Goal: Task Accomplishment & Management: Manage account settings

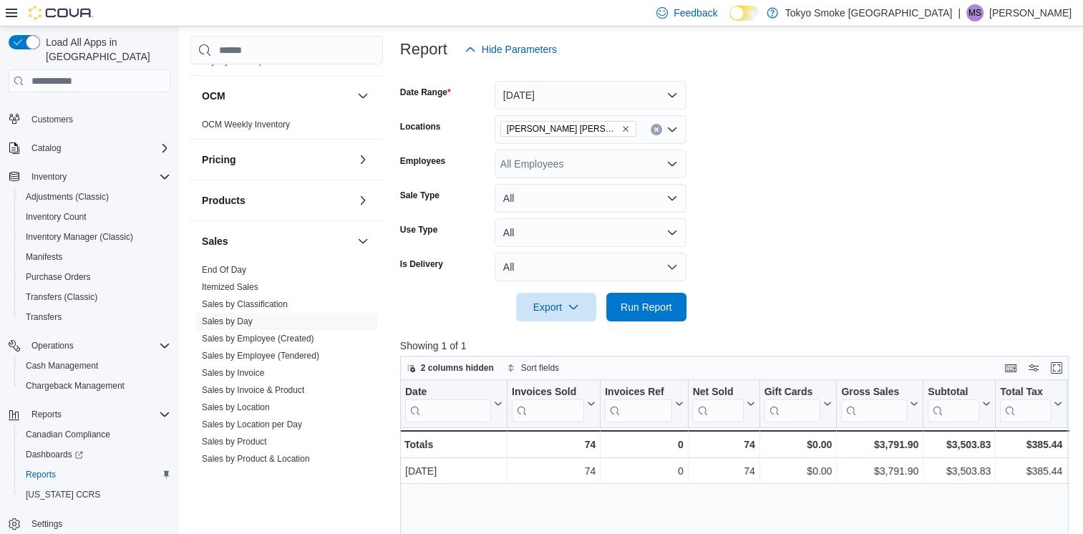
scroll to position [143, 0]
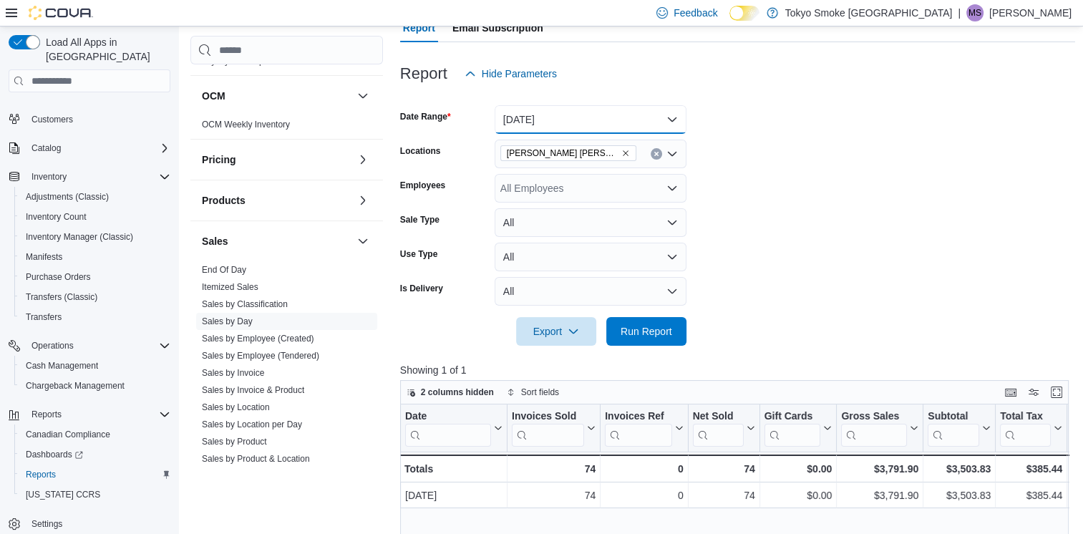
click at [560, 122] on button "Today" at bounding box center [590, 119] width 192 height 29
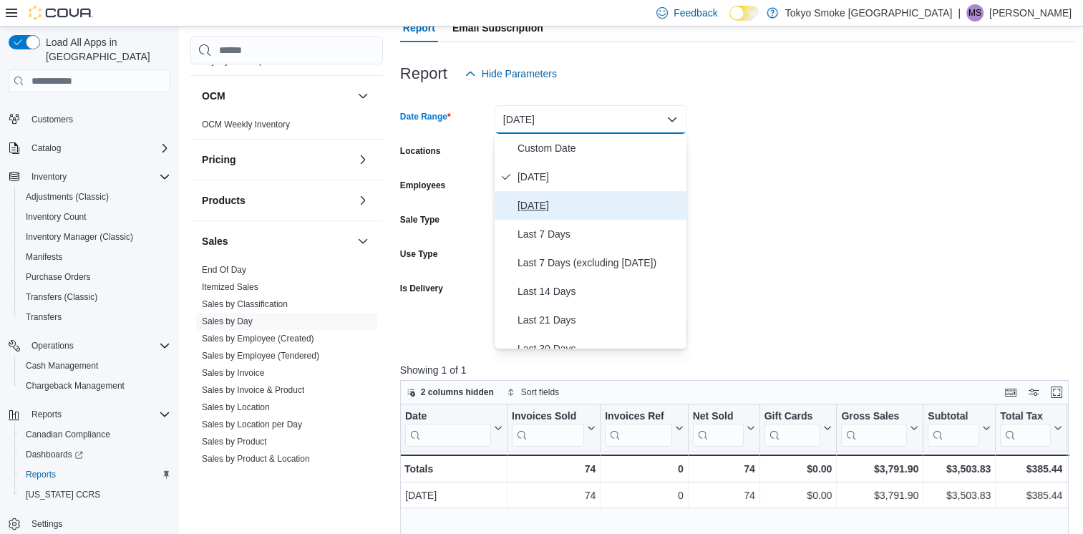
click at [567, 198] on span "Yesterday" at bounding box center [598, 205] width 163 height 17
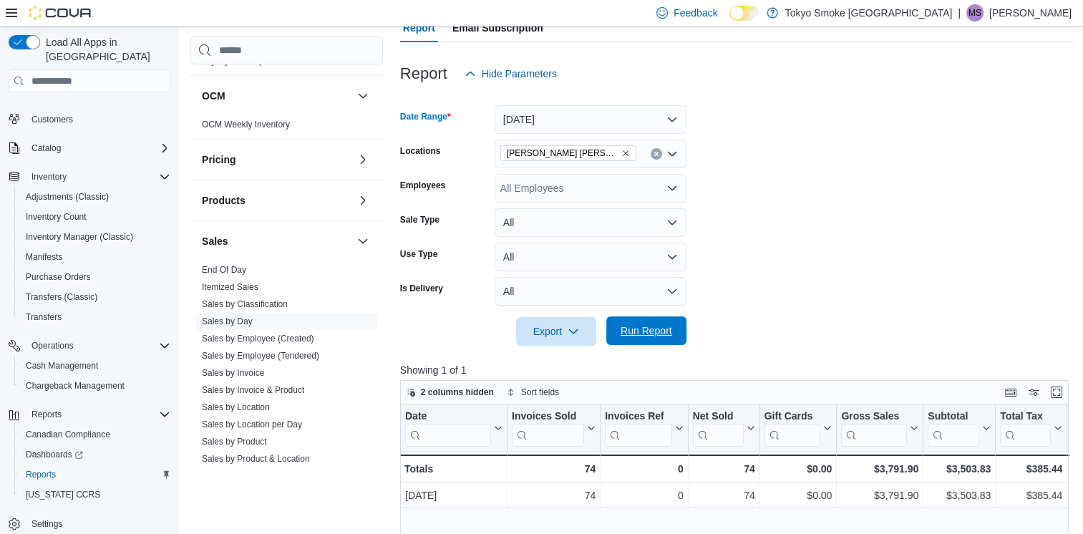
click at [639, 333] on span "Run Report" at bounding box center [646, 330] width 52 height 14
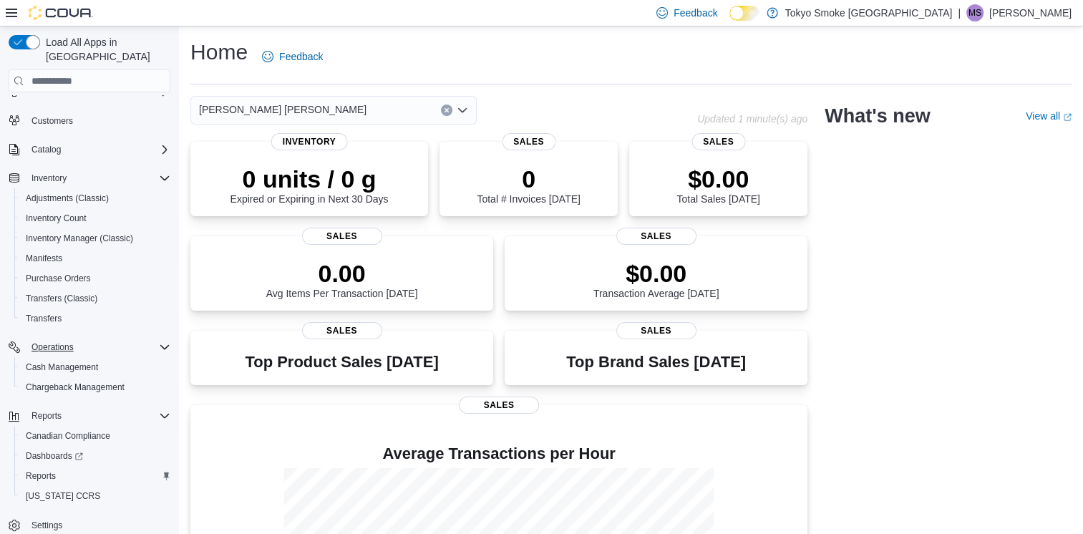
scroll to position [91, 0]
click at [40, 469] on span "Reports" at bounding box center [41, 474] width 30 height 11
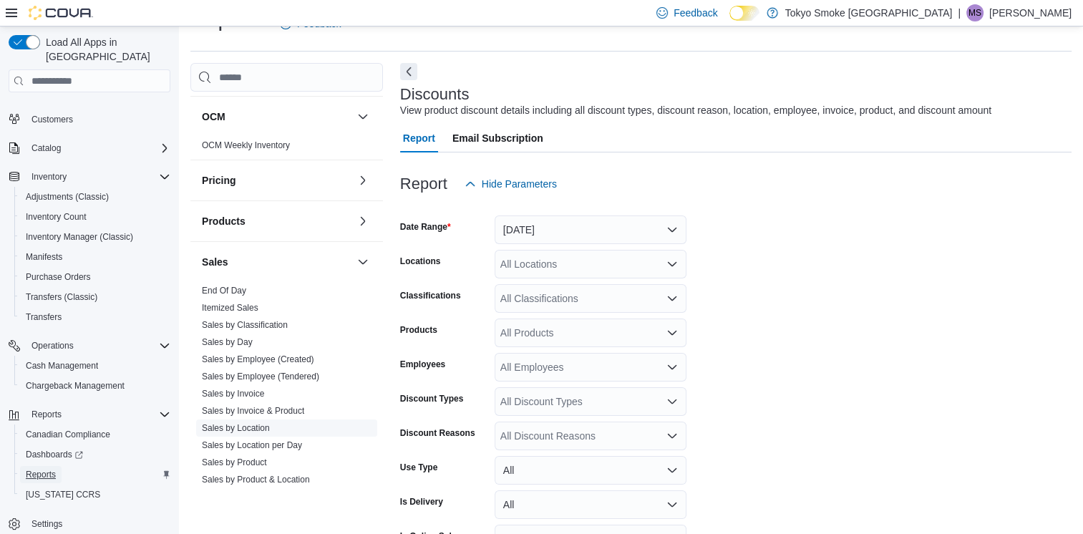
scroll to position [787, 0]
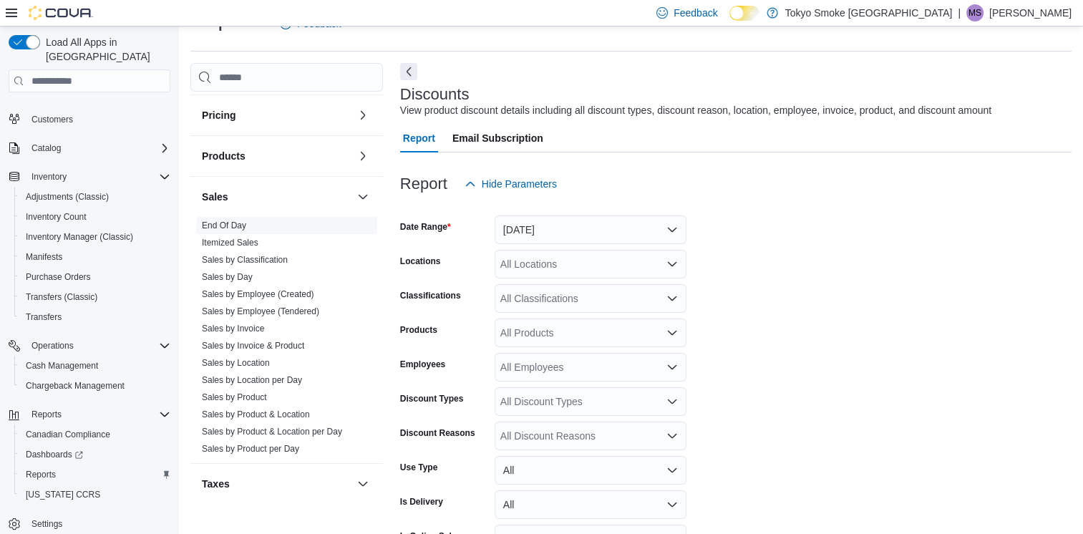
click at [224, 220] on link "End Of Day" at bounding box center [224, 225] width 44 height 10
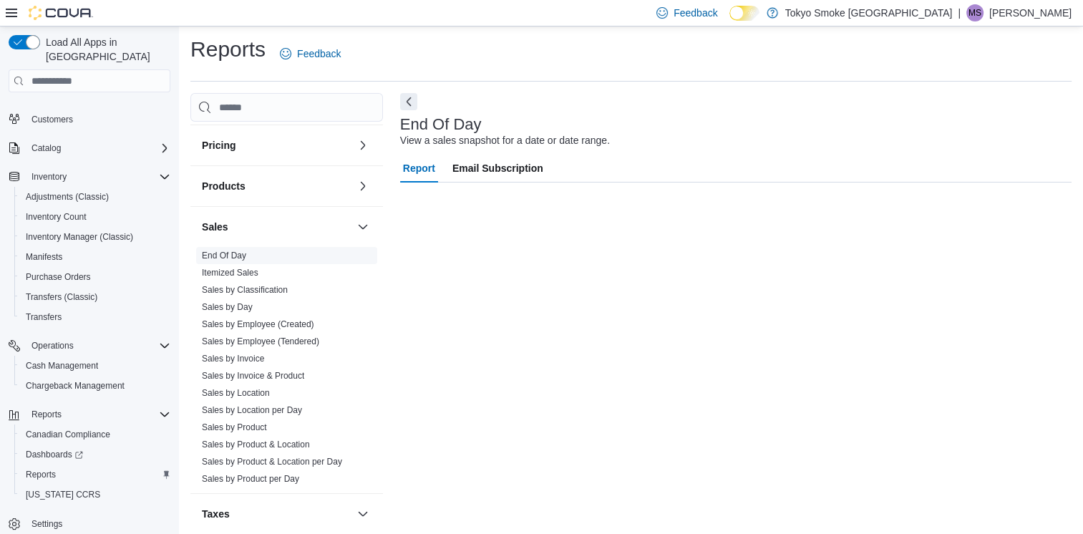
scroll to position [3, 0]
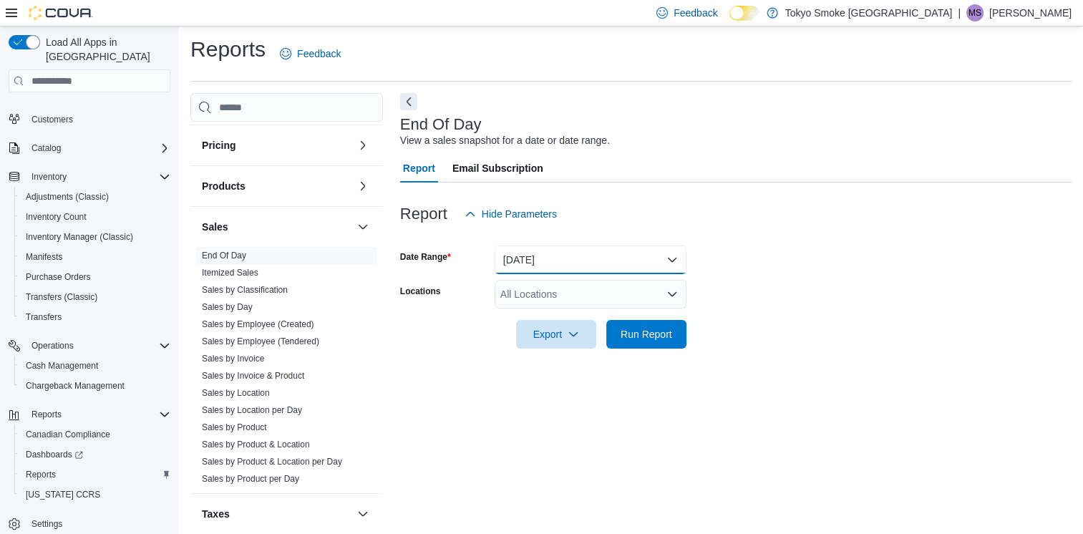
click at [587, 267] on button "Today" at bounding box center [590, 259] width 192 height 29
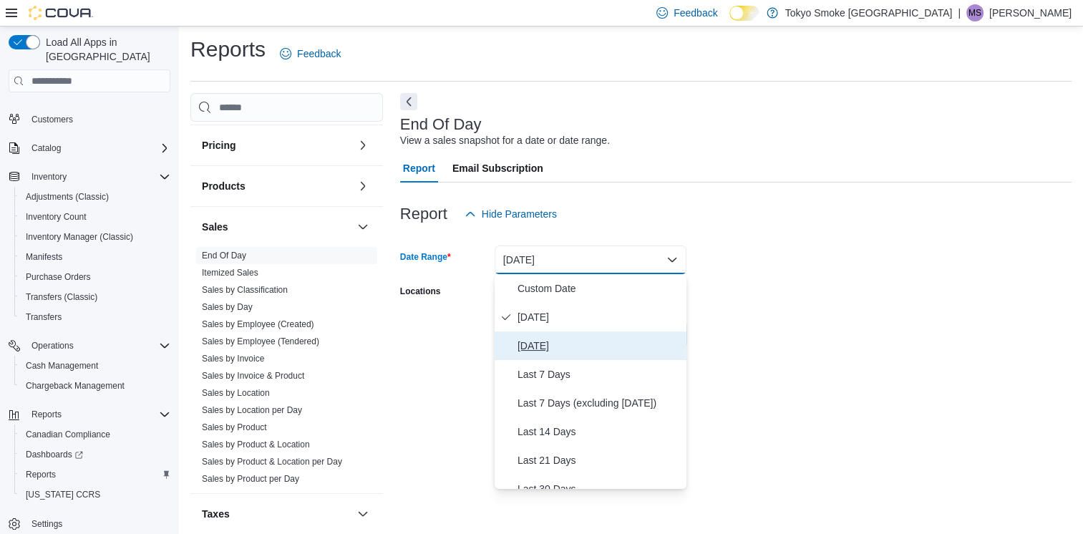
click at [530, 334] on button "Yesterday" at bounding box center [590, 345] width 192 height 29
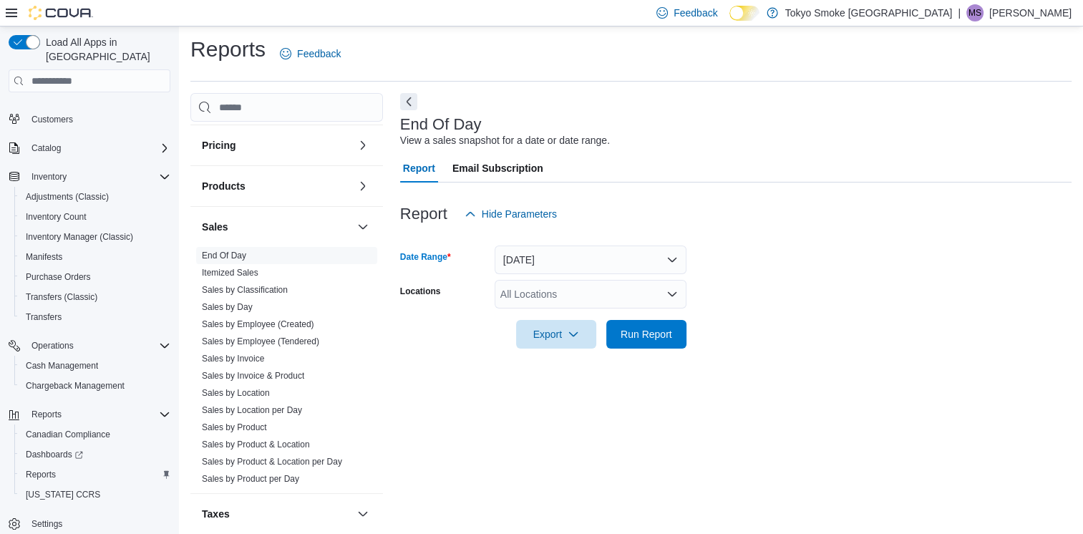
click at [542, 287] on div "All Locations" at bounding box center [590, 294] width 192 height 29
type input "***"
drag, startPoint x: 554, startPoint y: 316, endPoint x: 658, endPoint y: 304, distance: 104.4
click at [555, 313] on span "[PERSON_NAME] [PERSON_NAME]" at bounding box center [615, 318] width 167 height 14
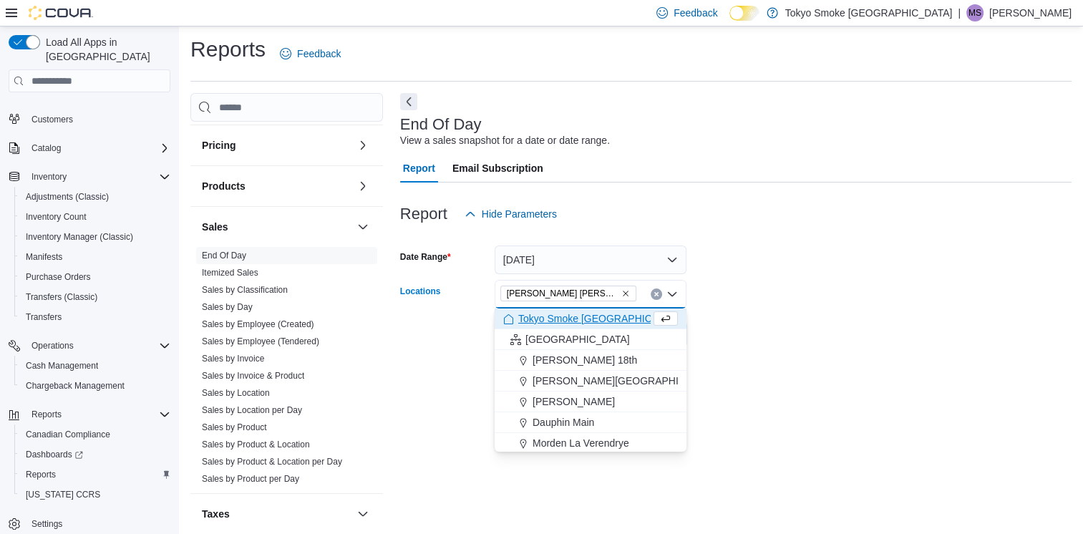
drag, startPoint x: 839, startPoint y: 301, endPoint x: 779, endPoint y: 323, distance: 65.0
click at [839, 300] on form "Date Range Yesterday Locations Melville Prince William Combo box. Selected. Mel…" at bounding box center [735, 288] width 671 height 120
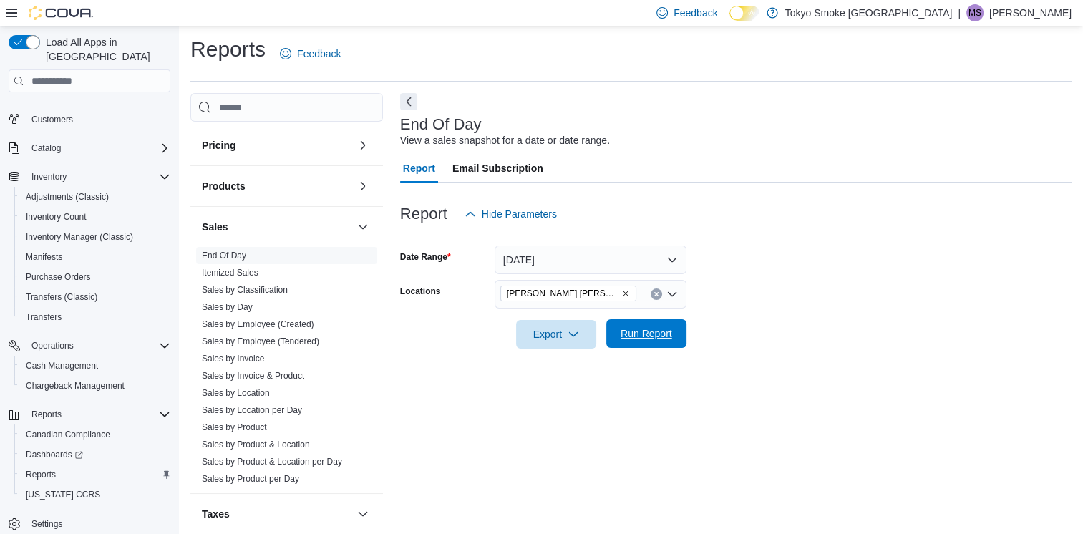
click at [678, 336] on button "Run Report" at bounding box center [646, 333] width 80 height 29
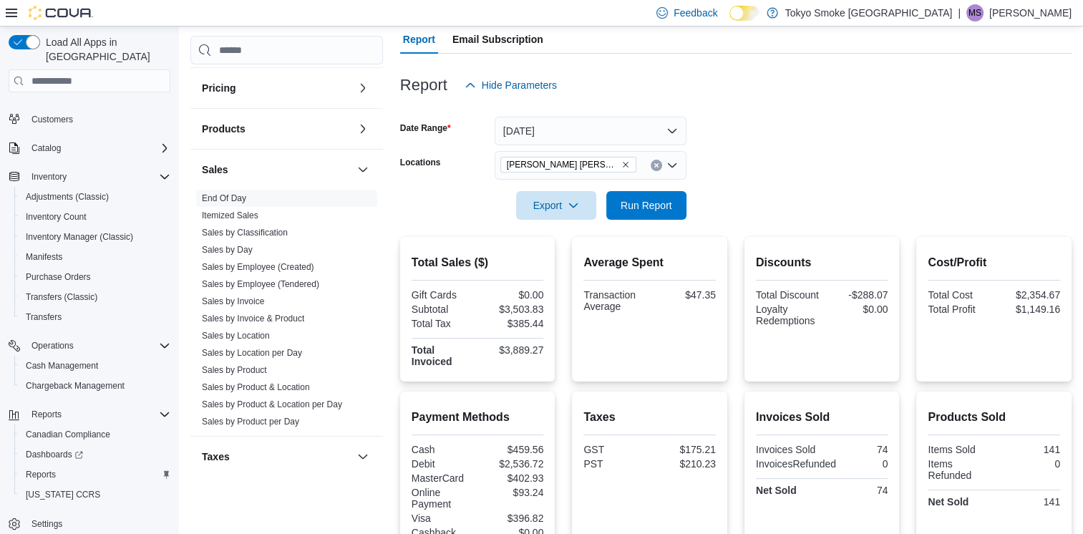
scroll to position [146, 0]
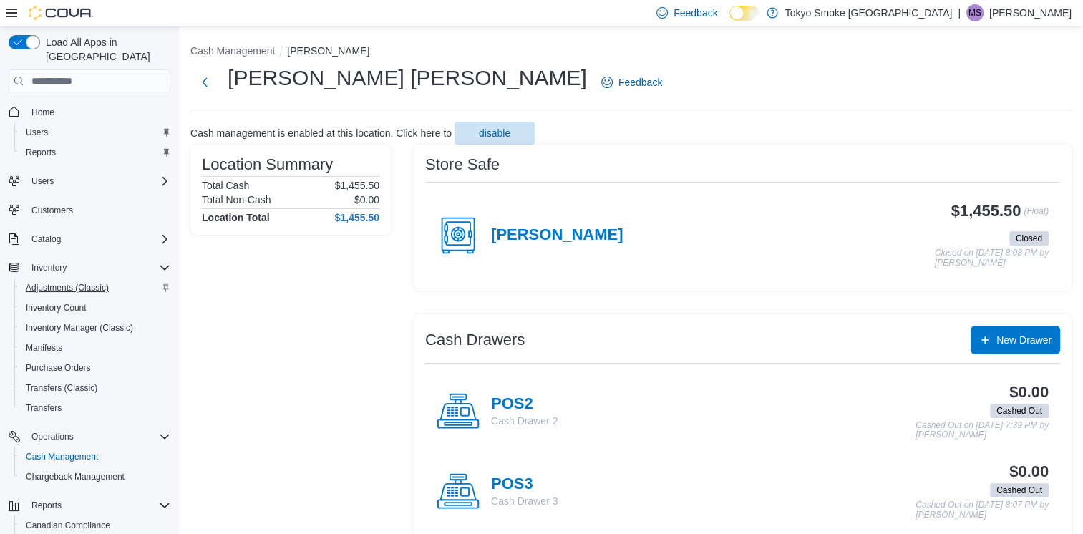
scroll to position [91, 0]
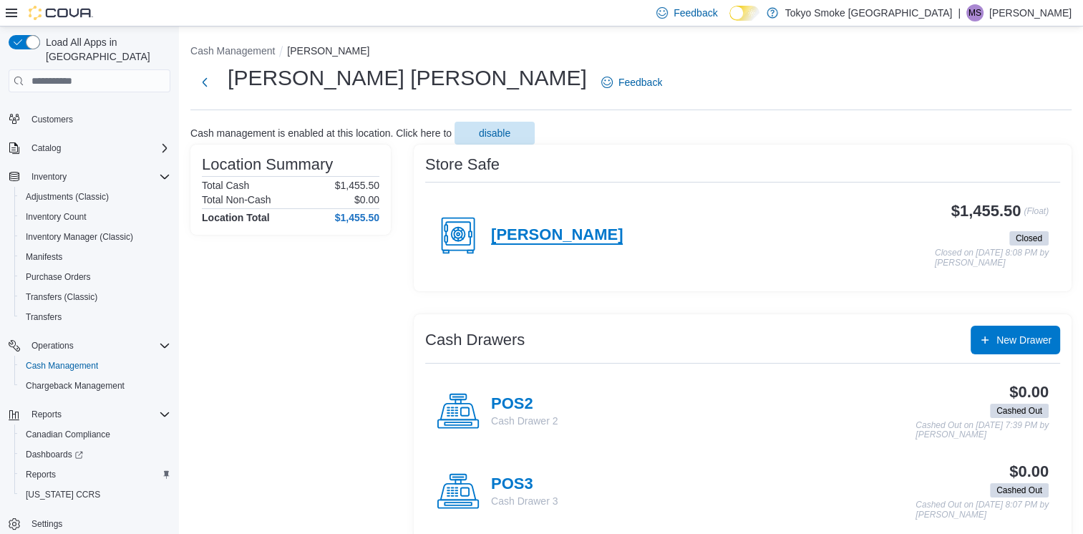
click at [530, 236] on h4 "[PERSON_NAME]" at bounding box center [557, 235] width 132 height 19
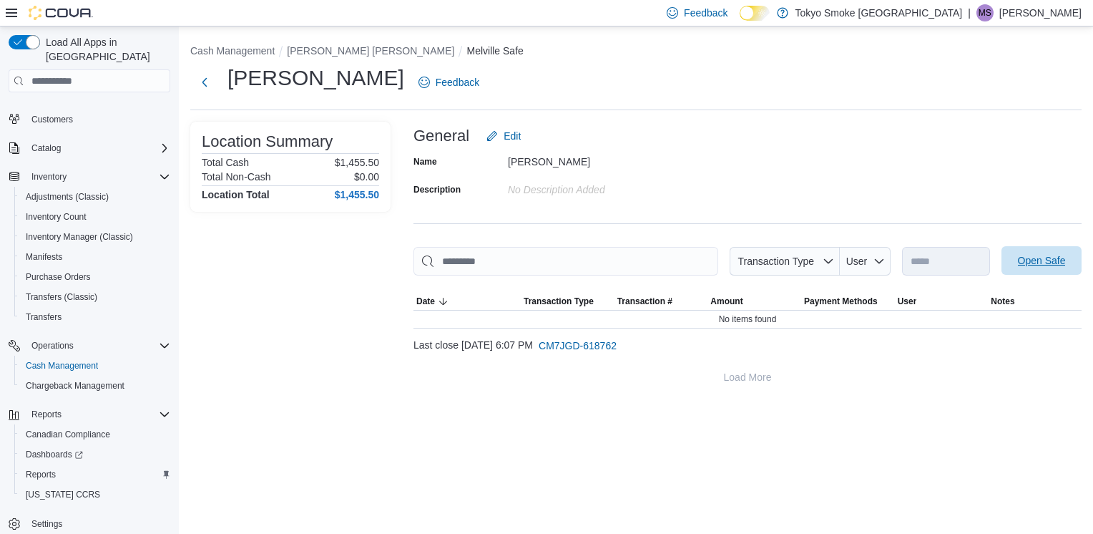
click at [1048, 261] on span "Open Safe" at bounding box center [1042, 260] width 48 height 14
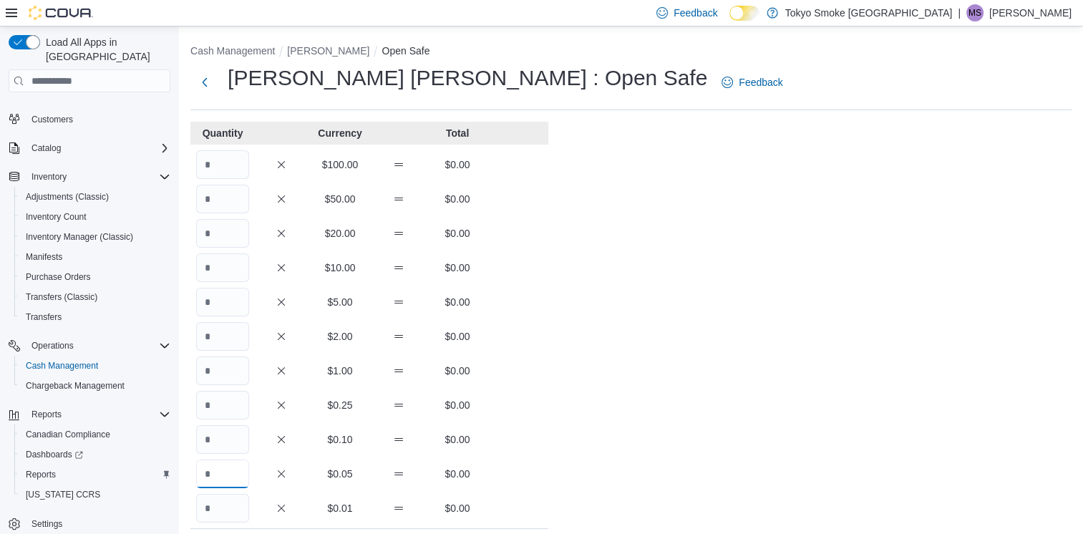
click at [218, 479] on input "Quantity" at bounding box center [222, 473] width 53 height 29
type input "***"
click at [215, 444] on input "Quantity" at bounding box center [222, 439] width 53 height 29
type input "***"
click at [216, 408] on input "Quantity" at bounding box center [222, 405] width 53 height 29
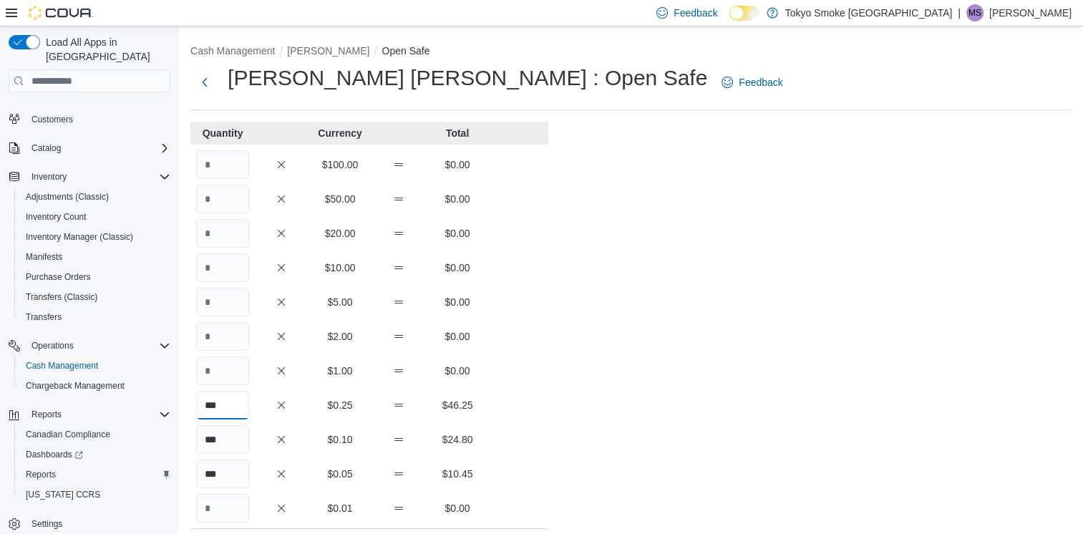
type input "***"
click at [220, 378] on input "Quantity" at bounding box center [222, 370] width 53 height 29
type input "***"
click at [227, 337] on input "Quantity" at bounding box center [222, 336] width 53 height 29
type input "***"
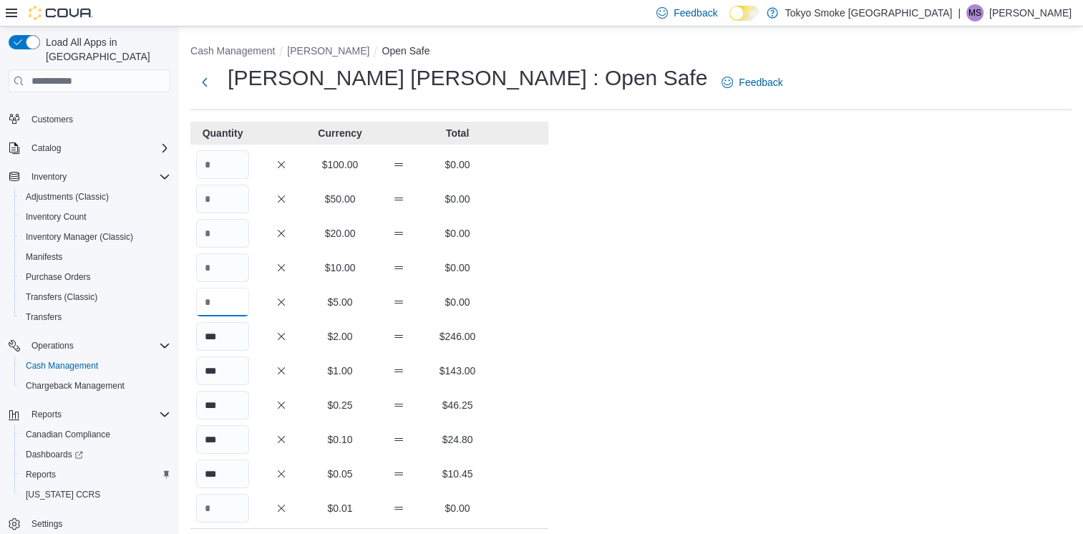
click at [229, 301] on input "Quantity" at bounding box center [222, 302] width 53 height 29
type input "**"
click at [230, 267] on input "Quantity" at bounding box center [222, 267] width 53 height 29
type input "**"
click at [229, 227] on input "Quantity" at bounding box center [222, 233] width 53 height 29
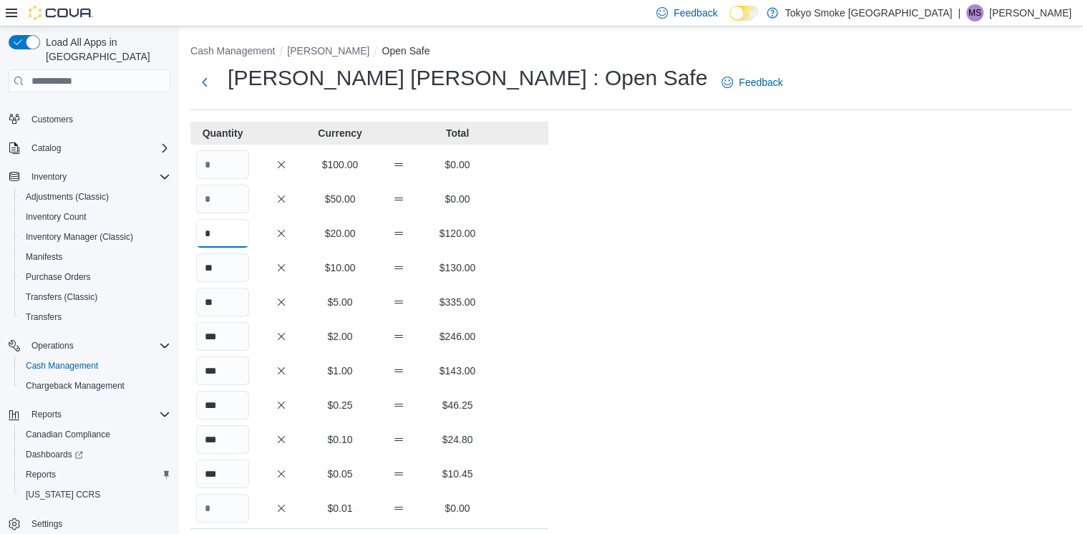
type input "*"
drag, startPoint x: 223, startPoint y: 208, endPoint x: 235, endPoint y: 181, distance: 29.1
click at [223, 205] on input "Quantity" at bounding box center [222, 199] width 53 height 29
type input "*"
click at [233, 160] on input "Quantity" at bounding box center [222, 164] width 53 height 29
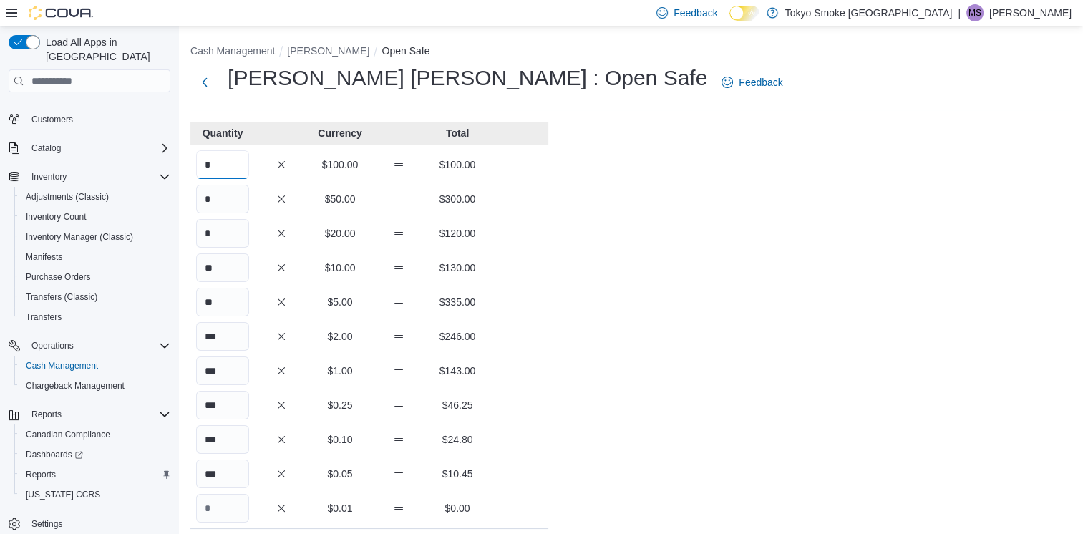
type input "*"
click at [623, 246] on div "Cash Management Melville Open Safe [PERSON_NAME] [PERSON_NAME] : Open Safe Feed…" at bounding box center [631, 399] width 904 height 746
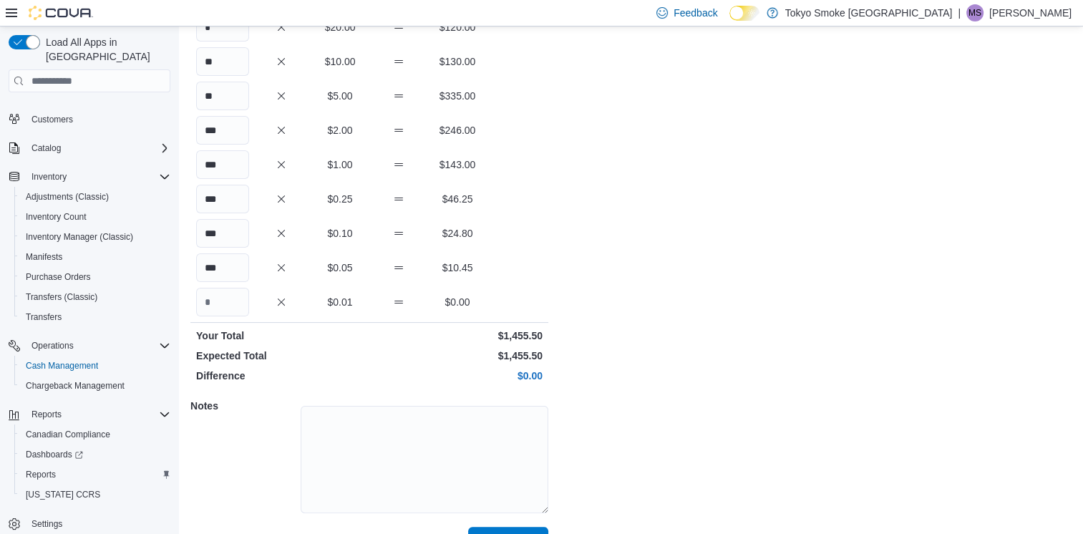
scroll to position [239, 0]
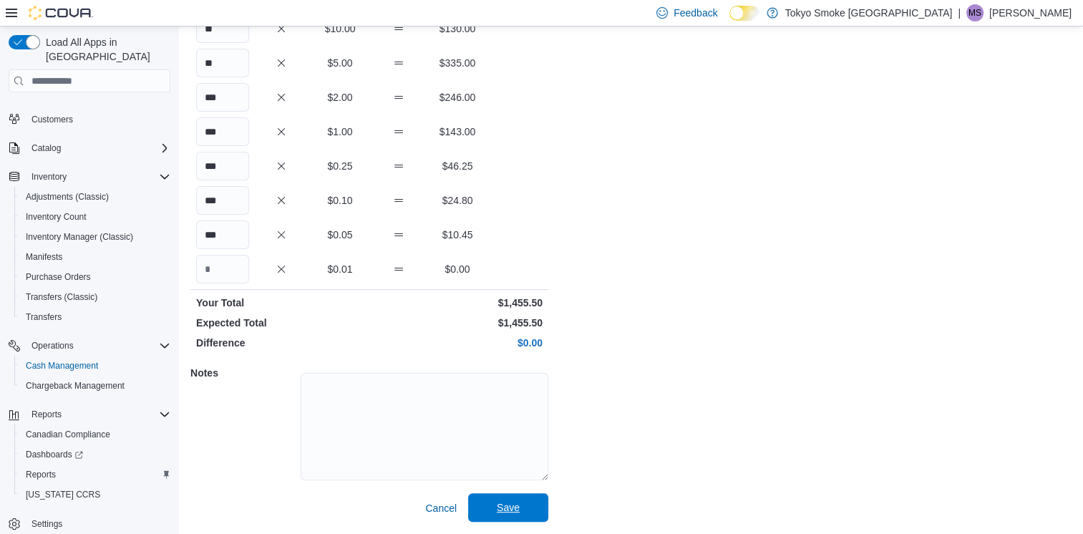
click at [513, 511] on span "Save" at bounding box center [508, 507] width 23 height 14
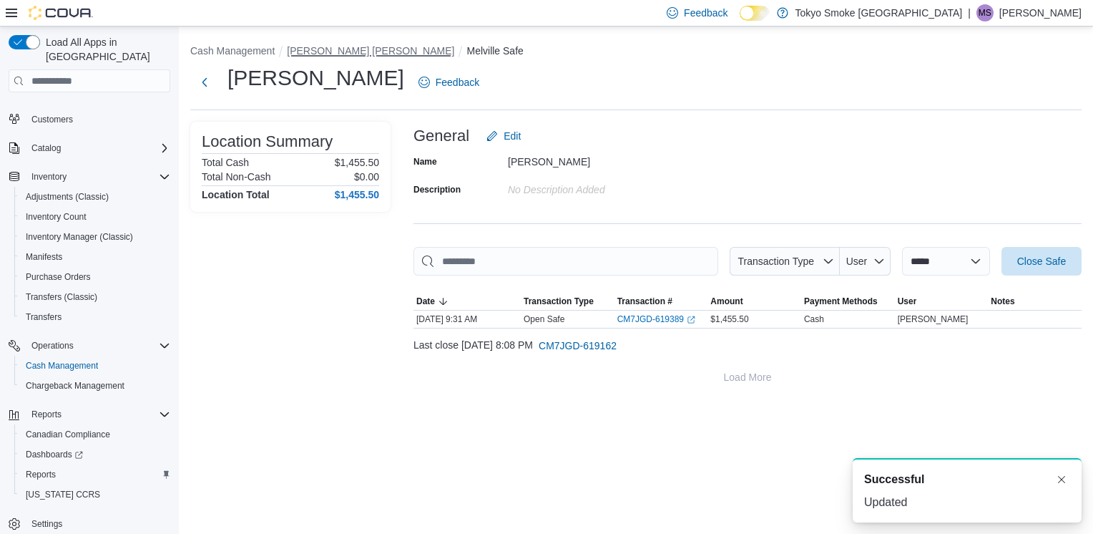
drag, startPoint x: 353, startPoint y: 54, endPoint x: 380, endPoint y: 84, distance: 40.6
click at [353, 53] on button "[PERSON_NAME] [PERSON_NAME]" at bounding box center [370, 50] width 167 height 11
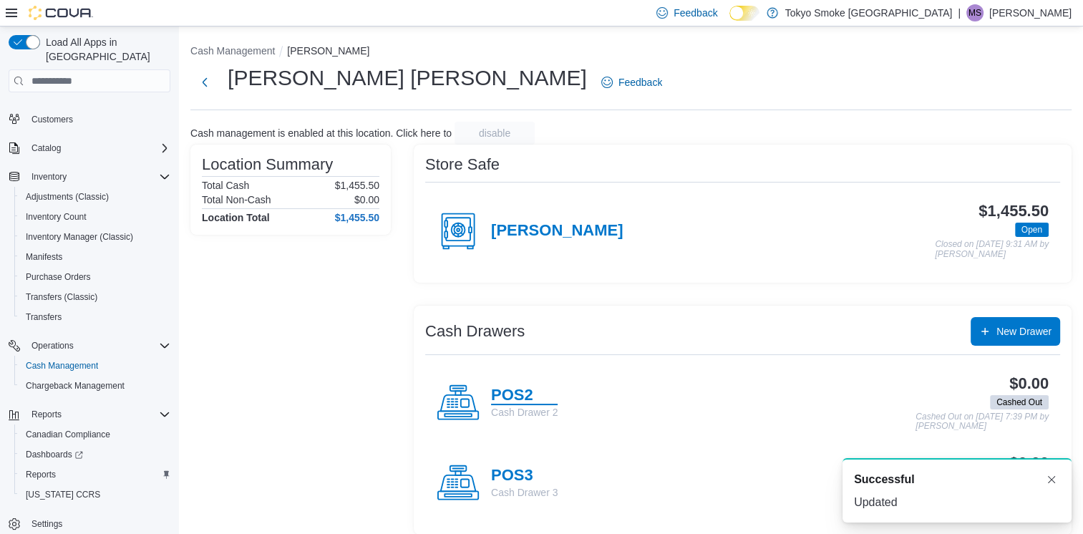
click at [515, 395] on h4 "POS2" at bounding box center [524, 395] width 67 height 19
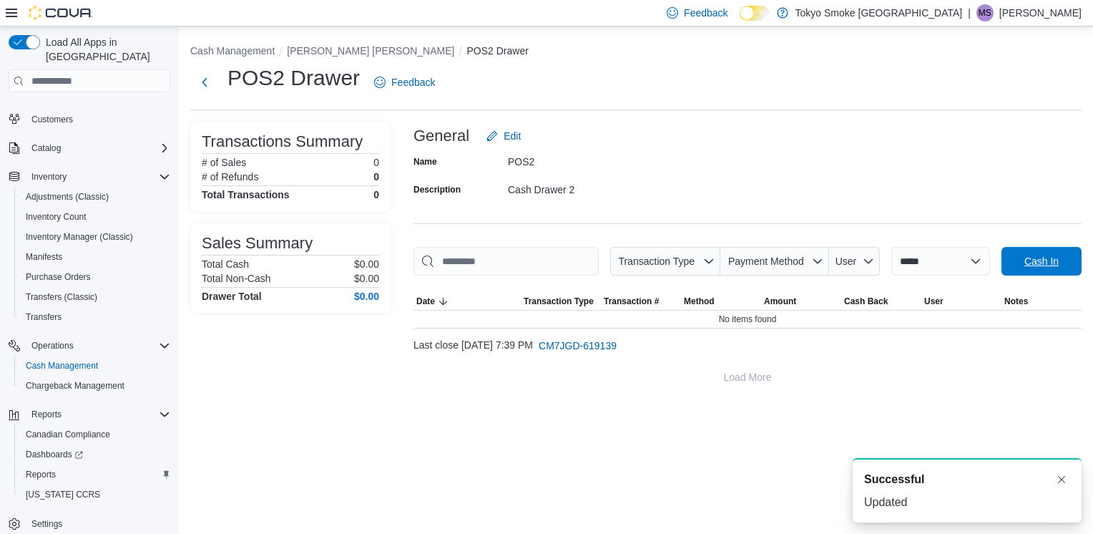
click at [1018, 254] on span "Cash In" at bounding box center [1041, 261] width 63 height 29
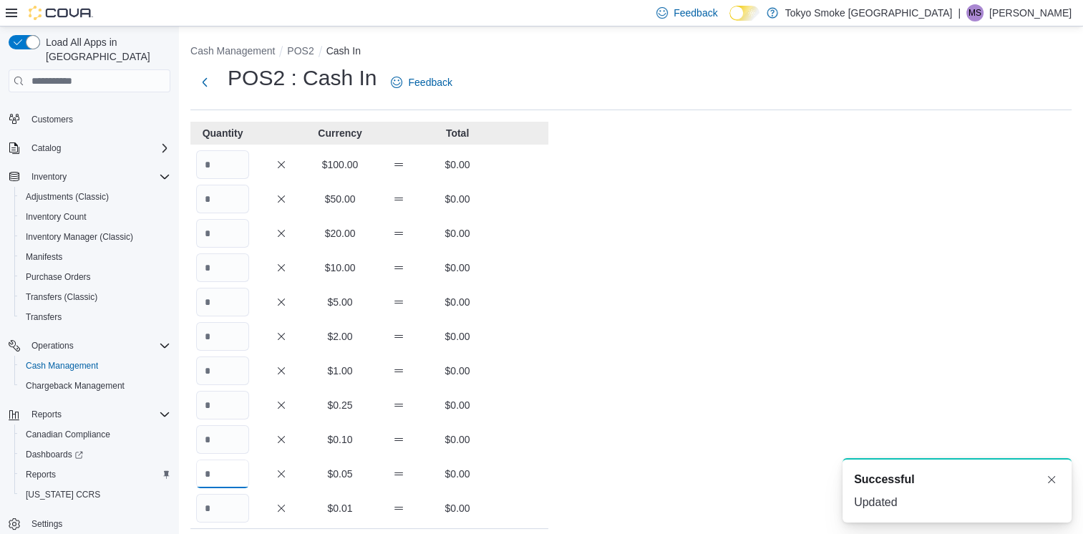
click at [236, 470] on input "Quantity" at bounding box center [222, 473] width 53 height 29
type input "**"
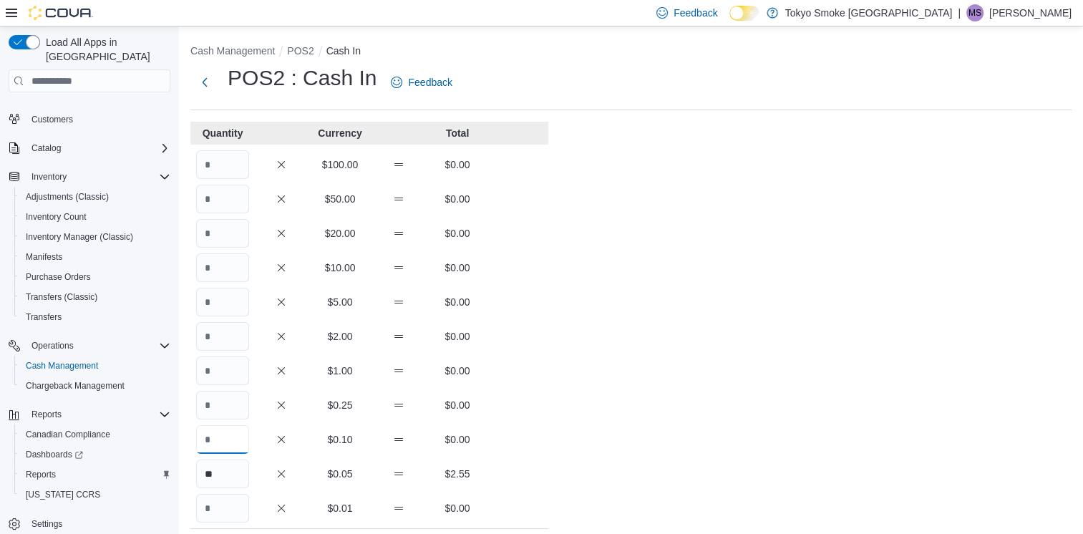
click at [235, 434] on input "Quantity" at bounding box center [222, 439] width 53 height 29
type input "**"
click at [239, 402] on input "Quantity" at bounding box center [222, 405] width 53 height 29
type input "**"
click at [239, 366] on input "Quantity" at bounding box center [222, 370] width 53 height 29
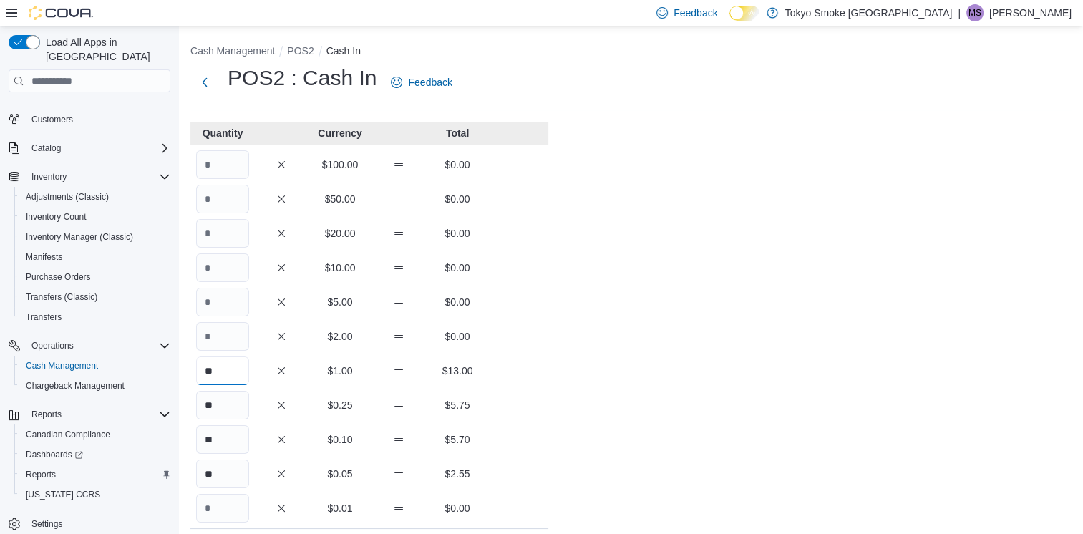
type input "**"
click at [232, 341] on input "Quantity" at bounding box center [222, 336] width 53 height 29
type input "*"
drag, startPoint x: 233, startPoint y: 313, endPoint x: 235, endPoint y: 297, distance: 16.6
click at [233, 313] on input "Quantity" at bounding box center [222, 302] width 53 height 29
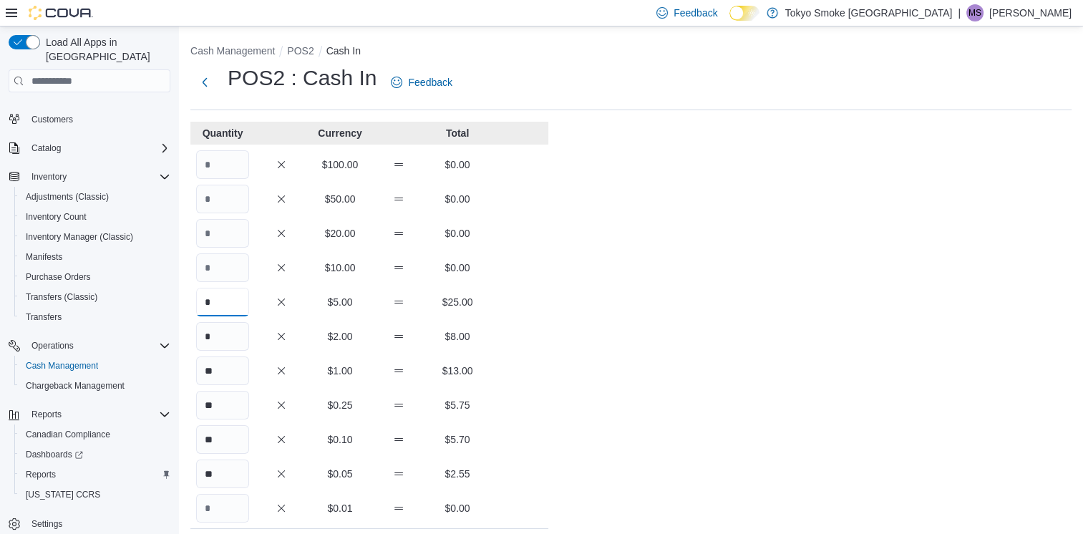
type input "*"
click at [235, 267] on input "Quantity" at bounding box center [222, 267] width 53 height 29
click at [232, 230] on input "Quantity" at bounding box center [222, 233] width 53 height 29
type input "*"
click at [231, 208] on input "Quantity" at bounding box center [222, 199] width 53 height 29
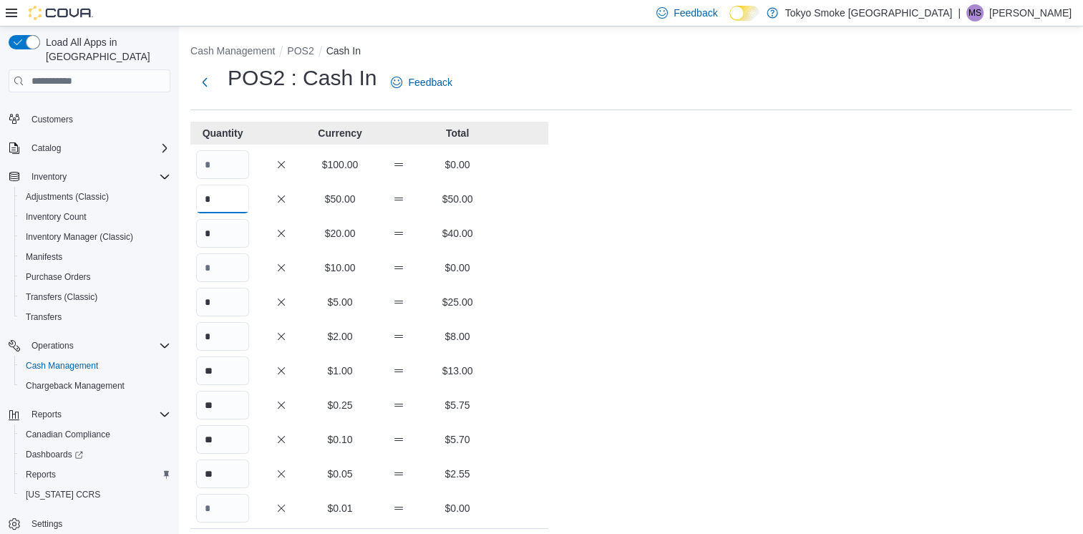
type input "*"
click at [537, 325] on div "* $2.00 $8.00" at bounding box center [369, 336] width 358 height 29
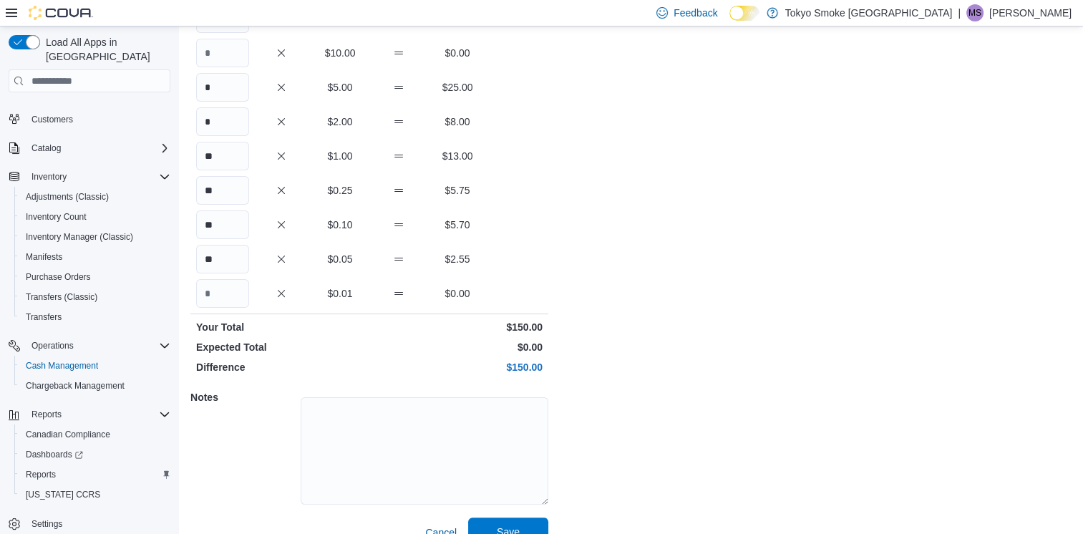
scroll to position [239, 0]
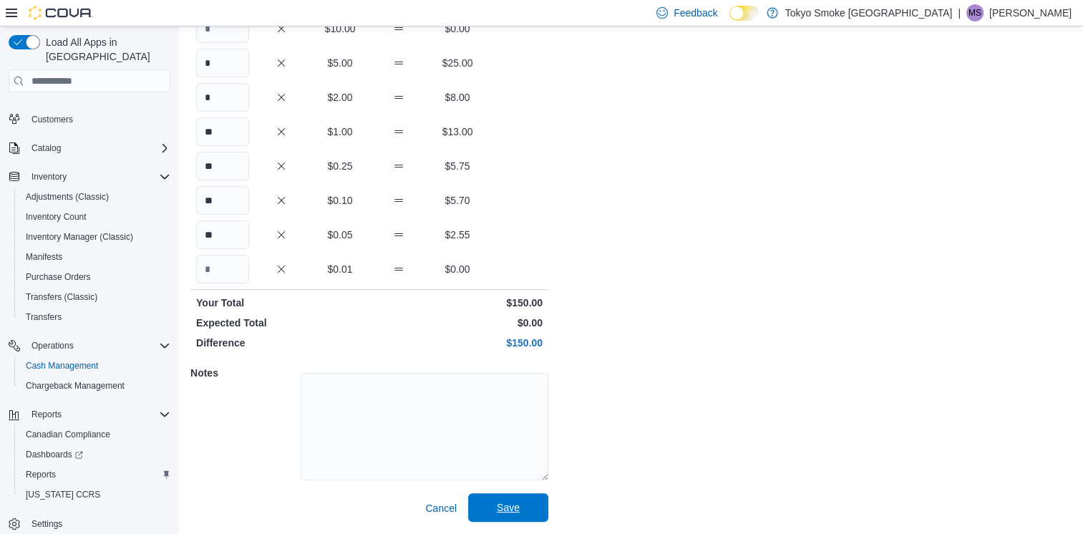
click at [539, 508] on span "Save" at bounding box center [508, 507] width 63 height 29
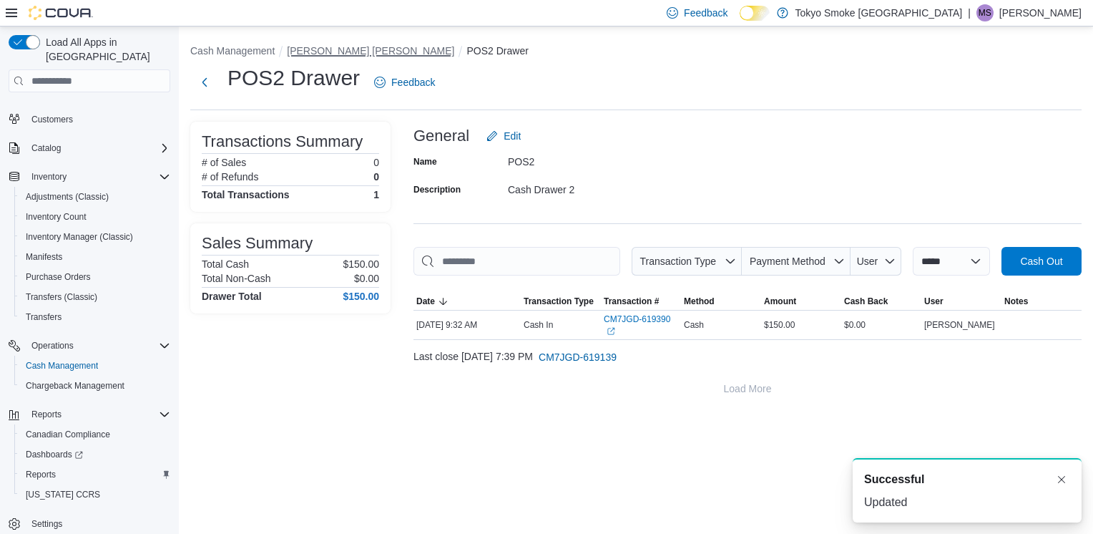
click at [312, 47] on button "[PERSON_NAME] [PERSON_NAME]" at bounding box center [370, 50] width 167 height 11
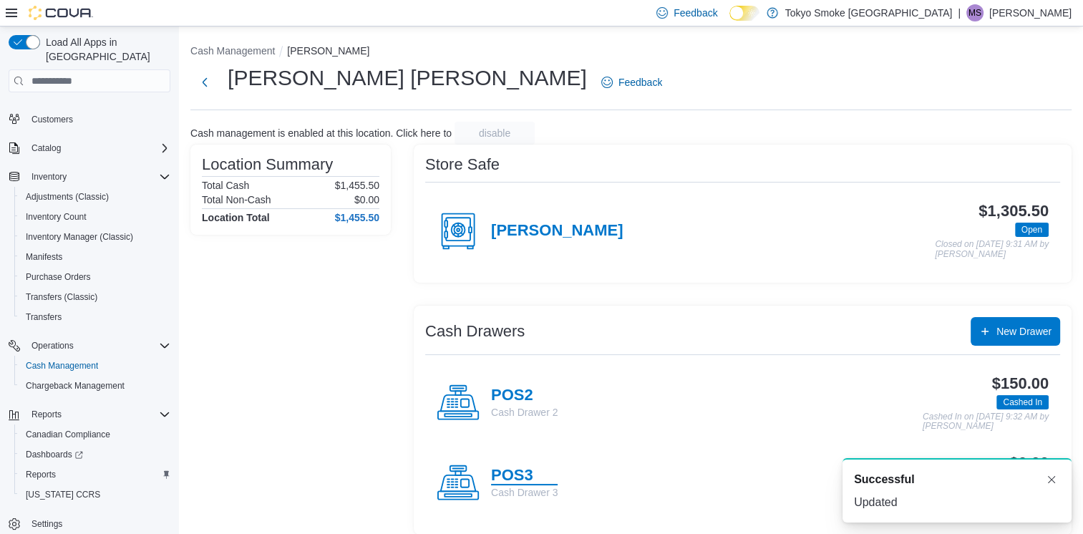
click at [532, 475] on h4 "POS3" at bounding box center [524, 476] width 67 height 19
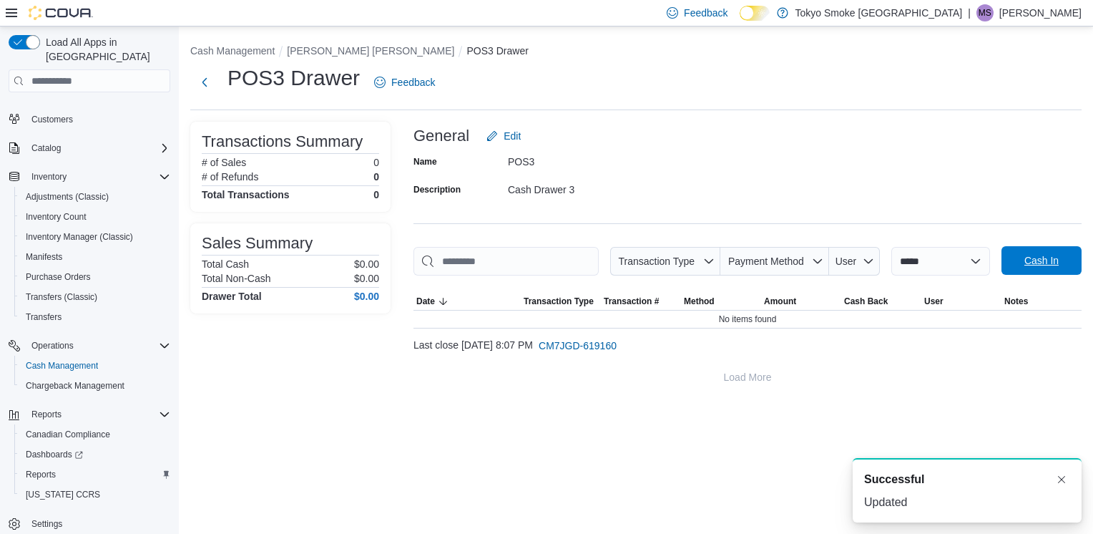
click at [1047, 263] on span "Cash In" at bounding box center [1042, 260] width 34 height 14
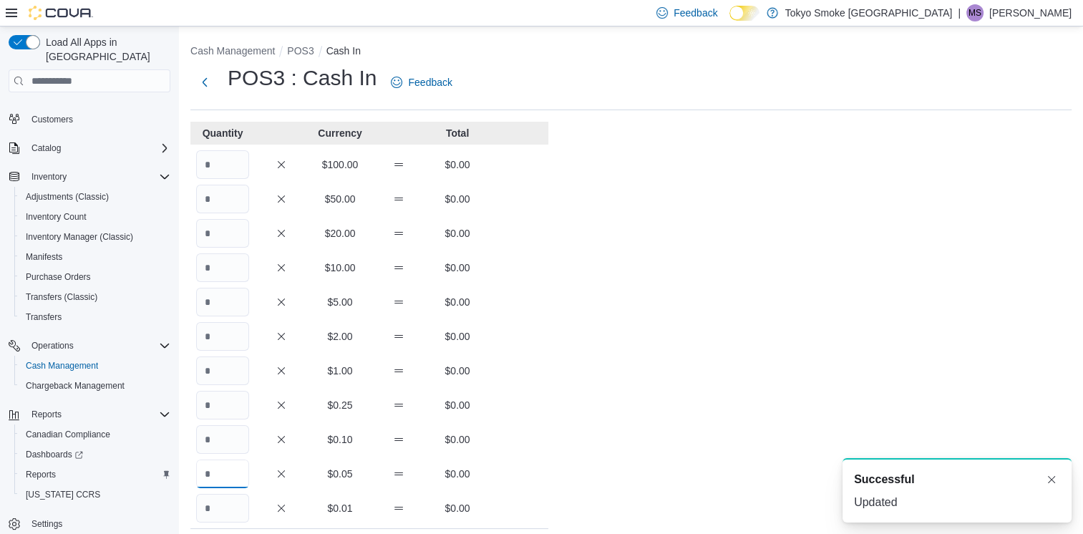
click at [208, 471] on input "Quantity" at bounding box center [222, 473] width 53 height 29
type input "**"
click at [224, 436] on input "Quantity" at bounding box center [222, 439] width 53 height 29
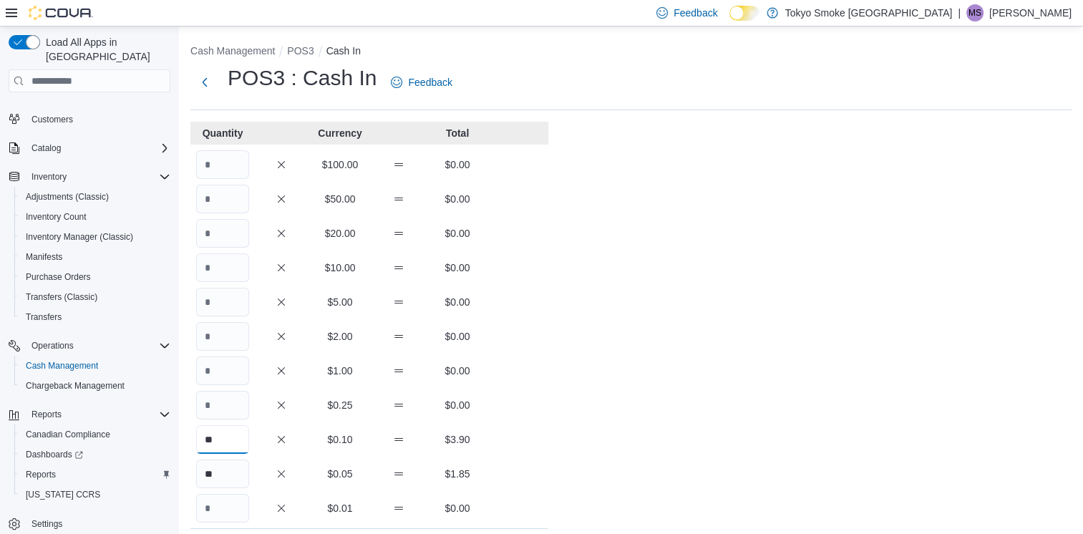
type input "**"
click at [226, 408] on input "Quantity" at bounding box center [222, 405] width 53 height 29
type input "**"
click at [226, 370] on input "Quantity" at bounding box center [222, 370] width 53 height 29
type input "**"
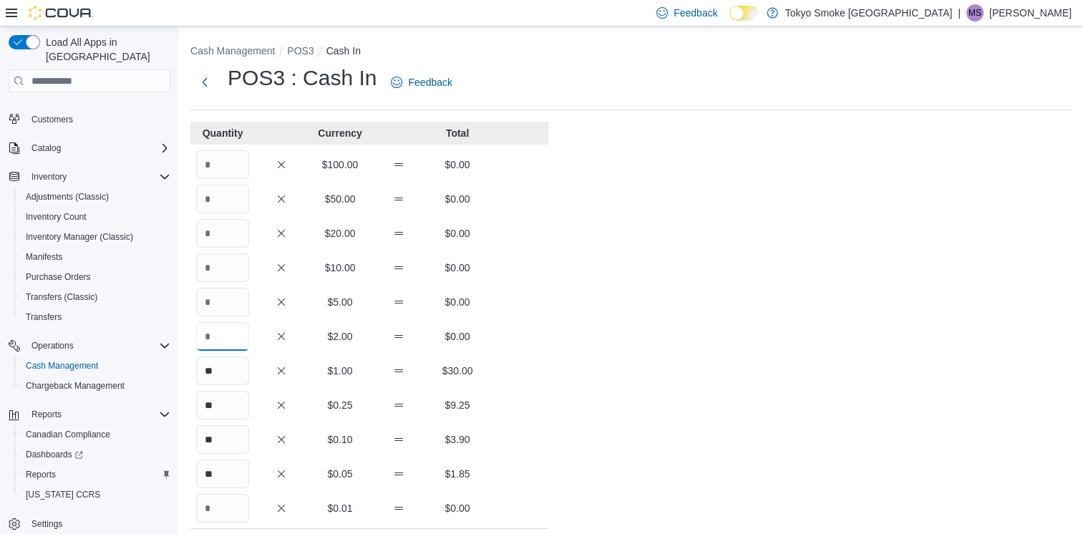
click at [230, 331] on input "Quantity" at bounding box center [222, 336] width 53 height 29
type input "**"
click at [235, 308] on input "Quantity" at bounding box center [222, 302] width 53 height 29
type input "**"
click at [240, 270] on input "Quantity" at bounding box center [222, 267] width 53 height 29
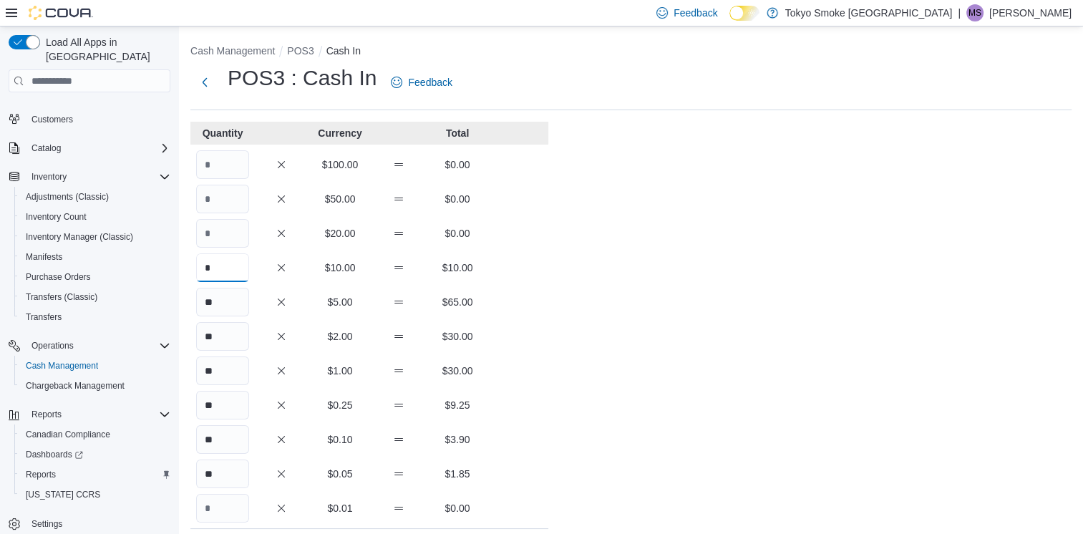
type input "*"
click at [604, 359] on div "Cash Management POS3 Cash In POS3 : Cash In Feedback Quantity Currency Total $1…" at bounding box center [631, 399] width 904 height 746
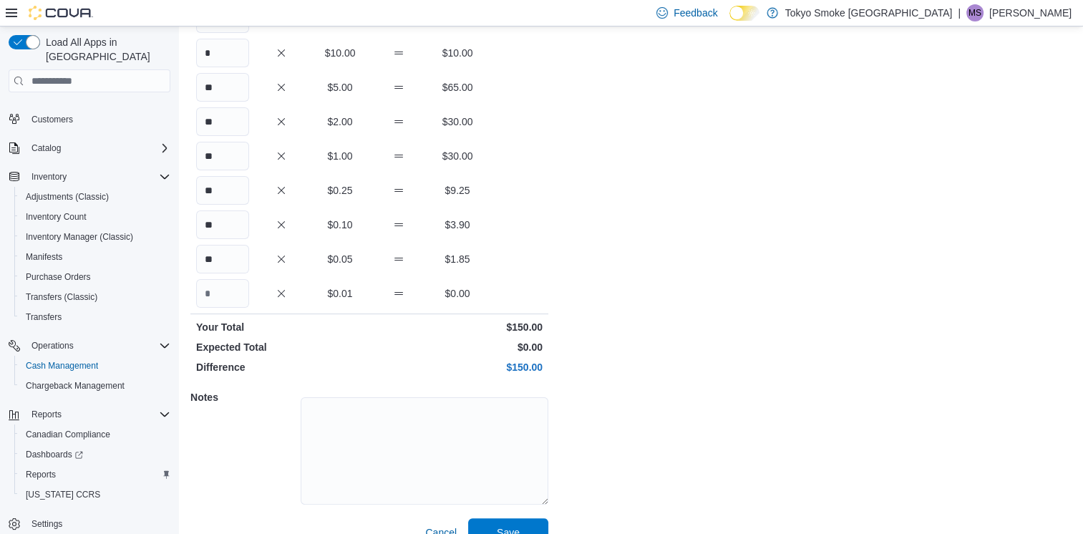
scroll to position [239, 0]
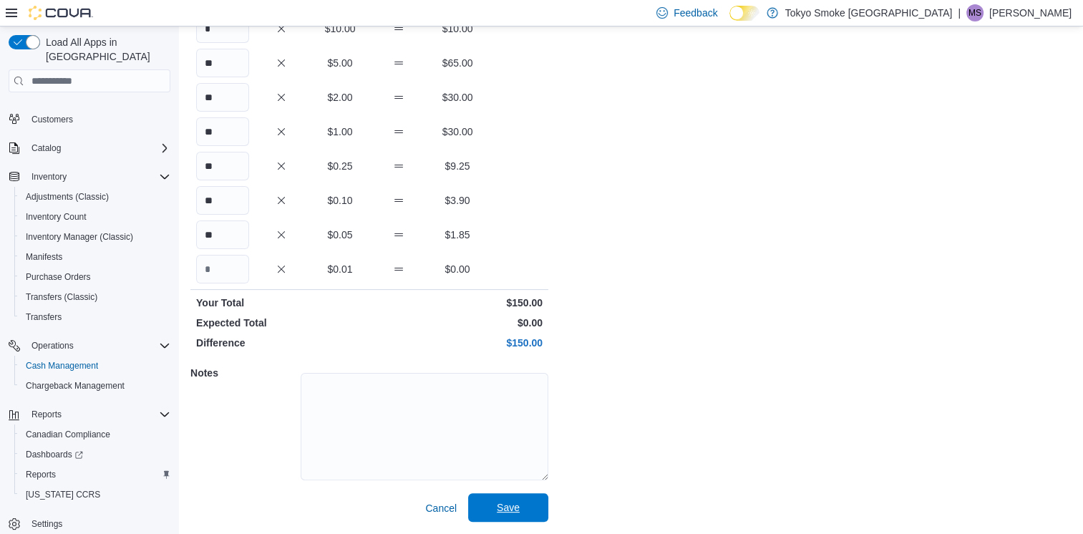
click at [530, 506] on span "Save" at bounding box center [508, 507] width 63 height 29
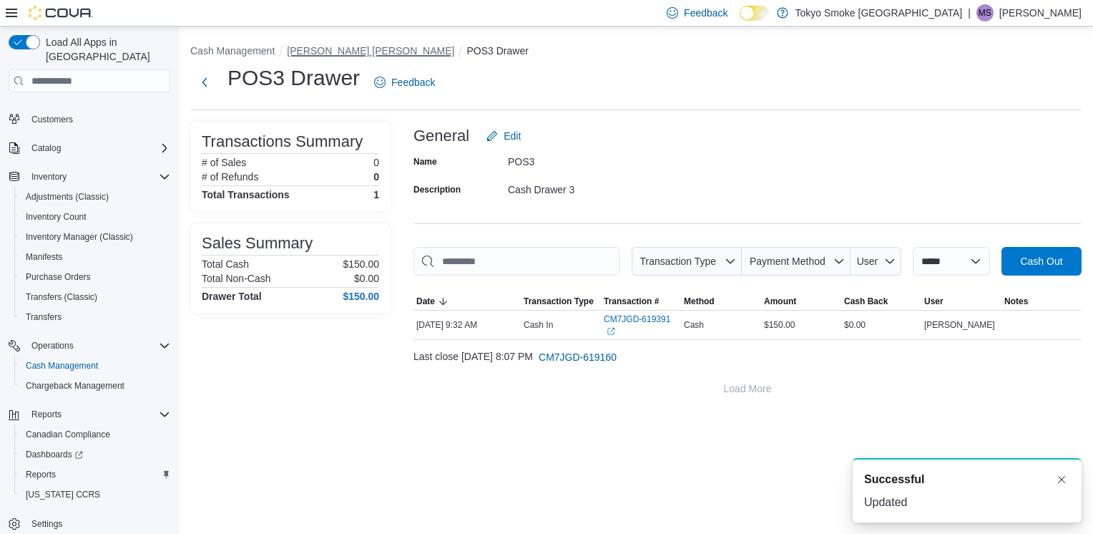
click at [328, 49] on button "[PERSON_NAME] [PERSON_NAME]" at bounding box center [370, 50] width 167 height 11
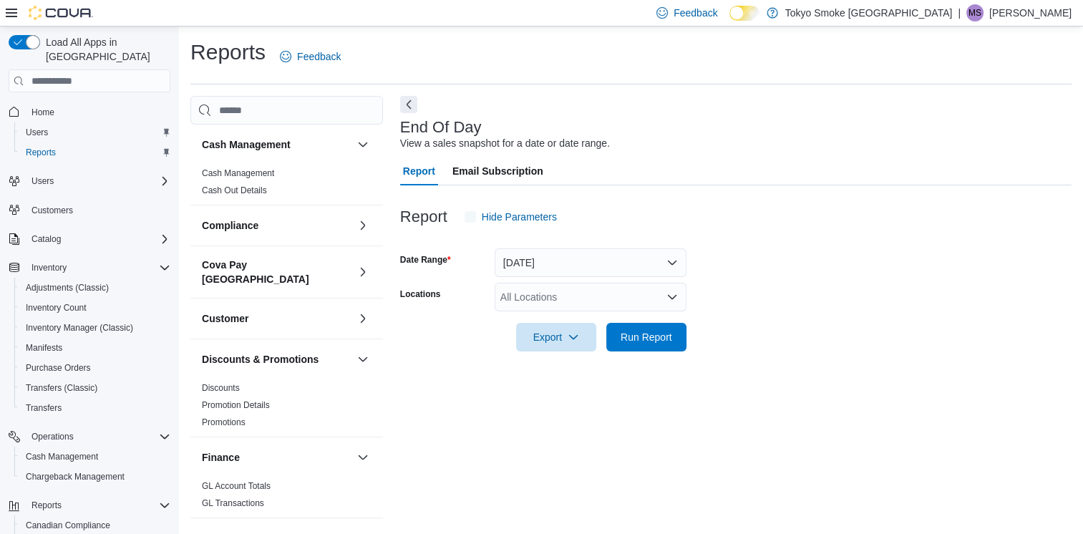
scroll to position [3, 0]
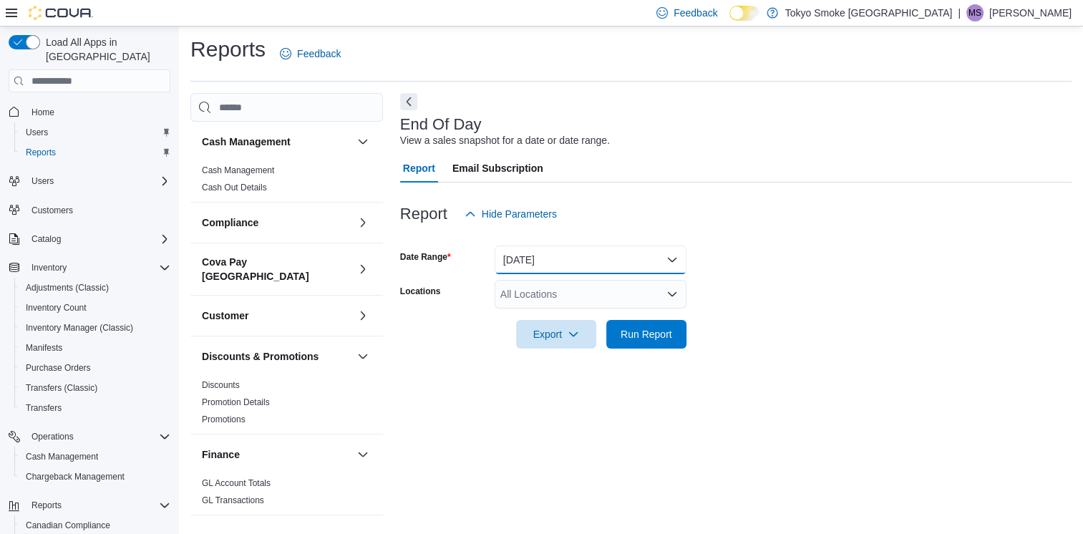
click at [591, 259] on button "Today" at bounding box center [590, 259] width 192 height 29
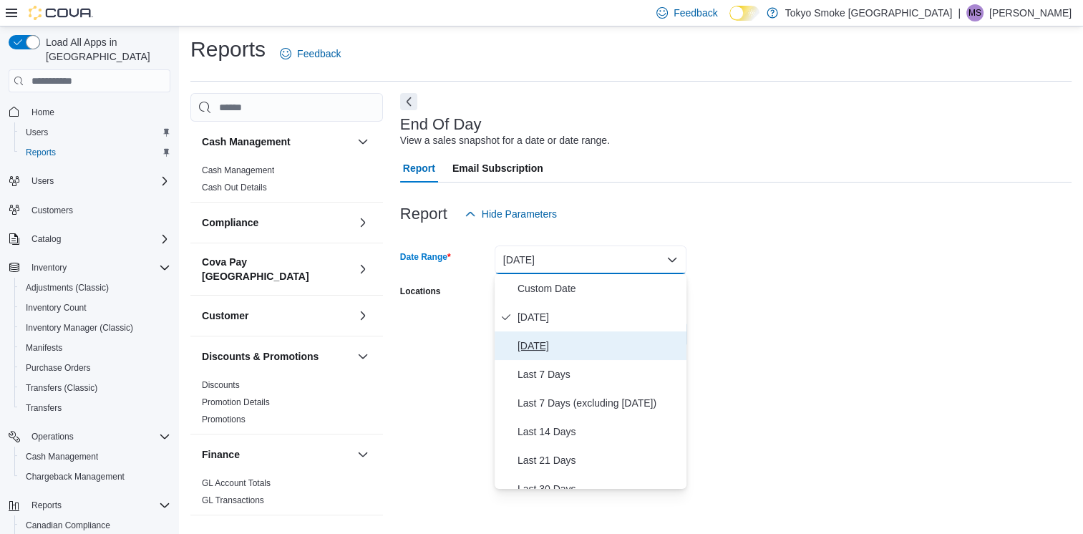
click at [550, 340] on span "Yesterday" at bounding box center [598, 345] width 163 height 17
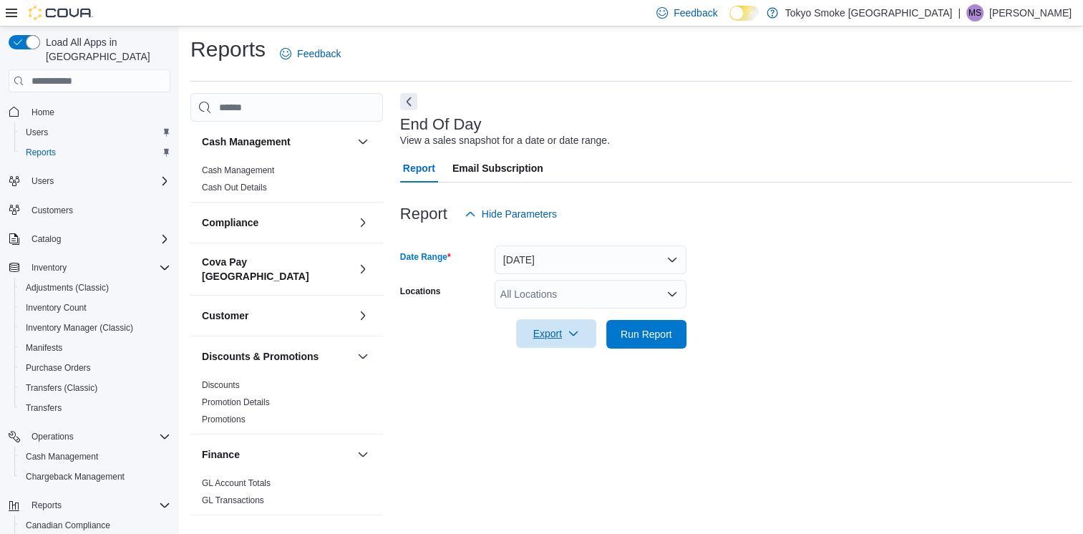
click at [575, 322] on form "Date Range Yesterday Locations All Locations Export Run Report" at bounding box center [735, 288] width 671 height 120
drag, startPoint x: 575, startPoint y: 322, endPoint x: 551, endPoint y: 288, distance: 42.1
click at [551, 288] on div "All Locations" at bounding box center [590, 294] width 192 height 29
type input "***"
drag, startPoint x: 555, startPoint y: 318, endPoint x: 832, endPoint y: 313, distance: 277.0
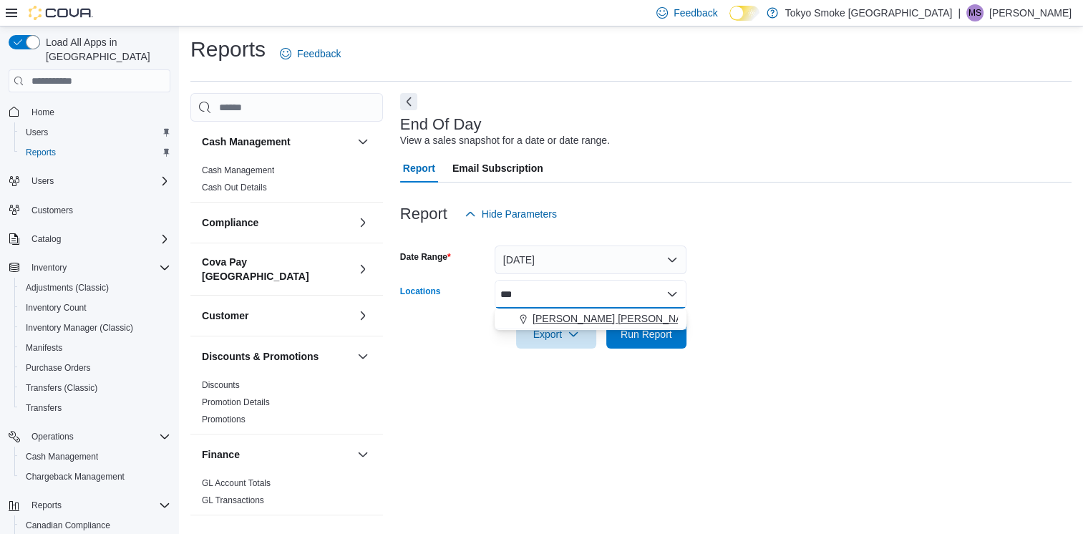
click at [555, 318] on span "[PERSON_NAME] [PERSON_NAME]" at bounding box center [615, 318] width 167 height 14
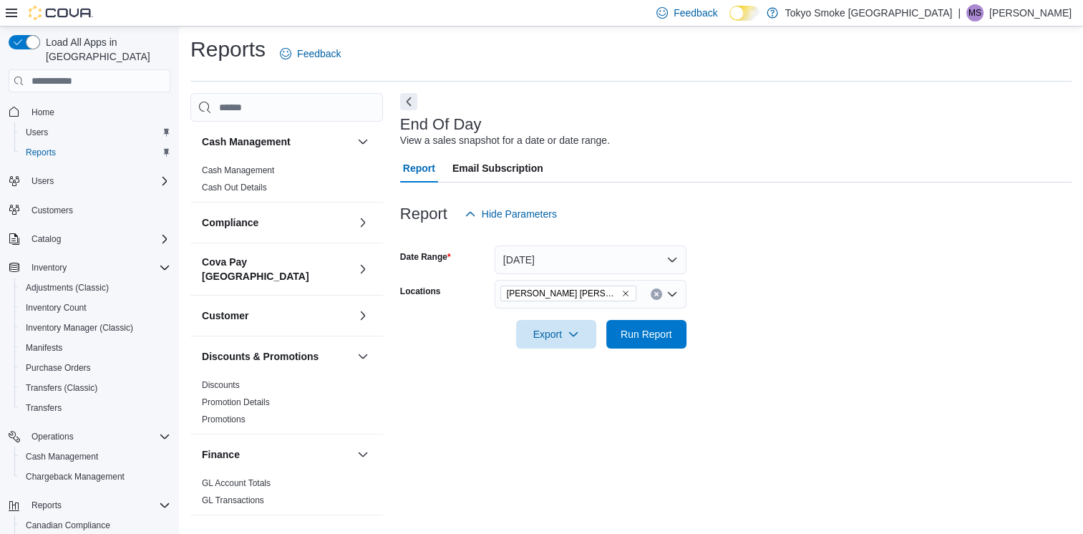
click at [832, 313] on div at bounding box center [735, 313] width 671 height 11
click at [643, 346] on span "Run Report" at bounding box center [646, 333] width 63 height 29
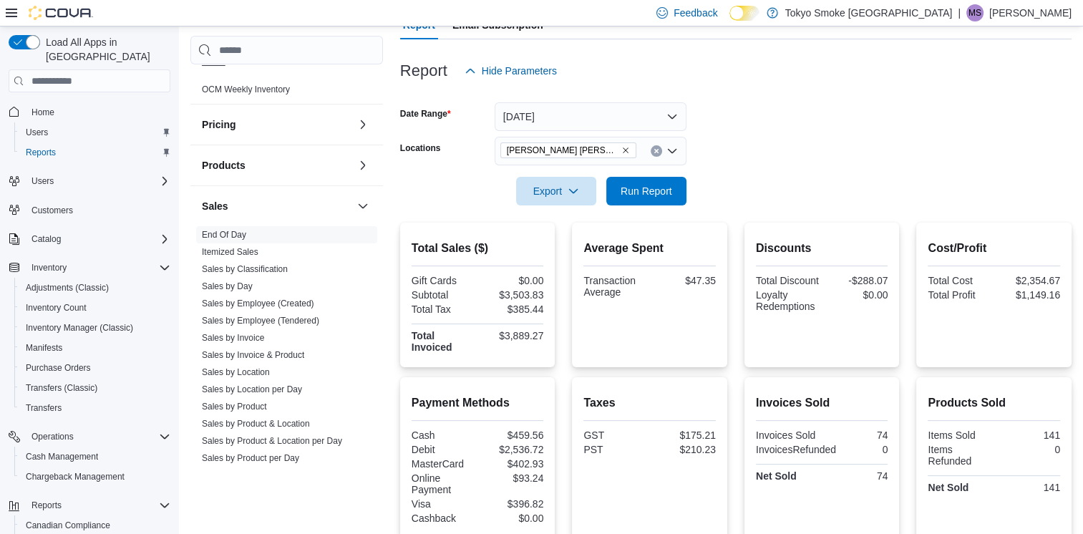
scroll to position [787, 0]
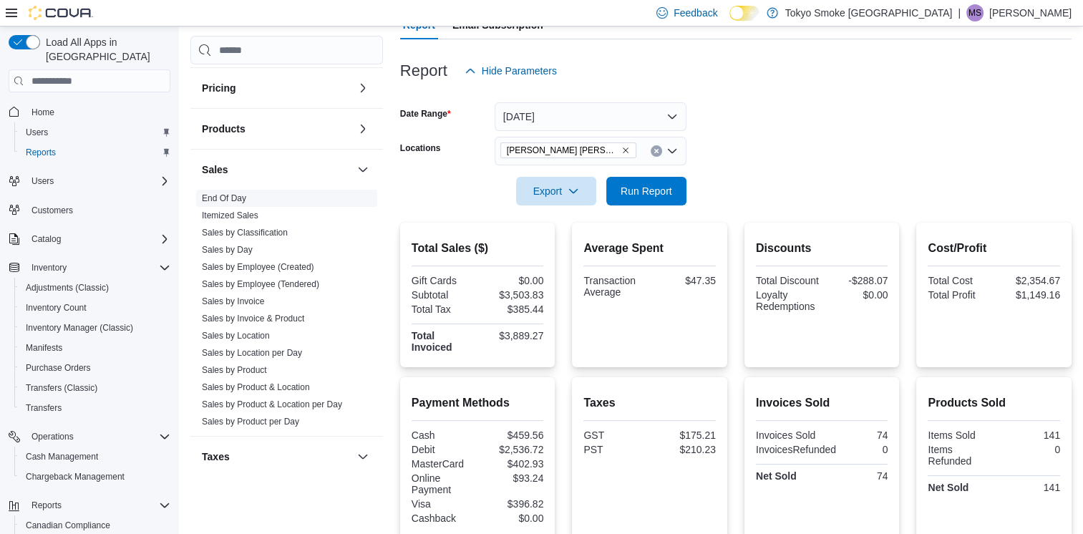
click at [249, 245] on link "Sales by Day" at bounding box center [227, 250] width 51 height 10
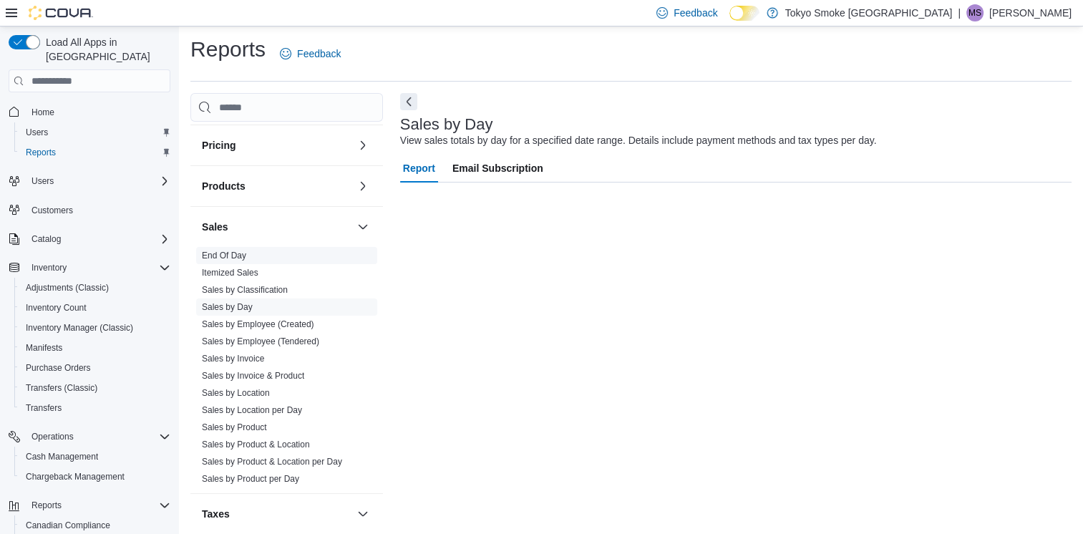
scroll to position [3, 0]
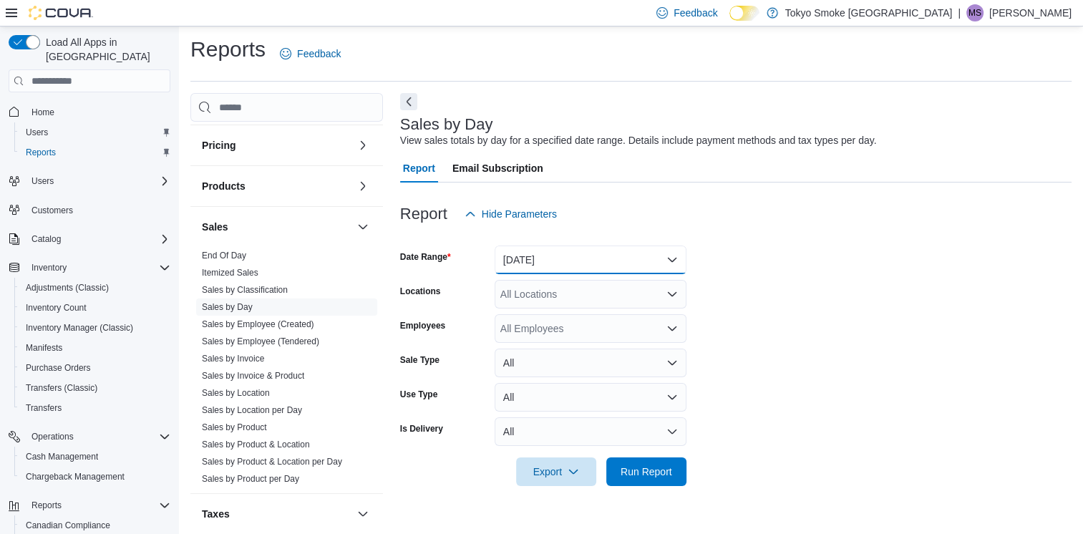
click at [584, 266] on button "Yesterday" at bounding box center [590, 259] width 192 height 29
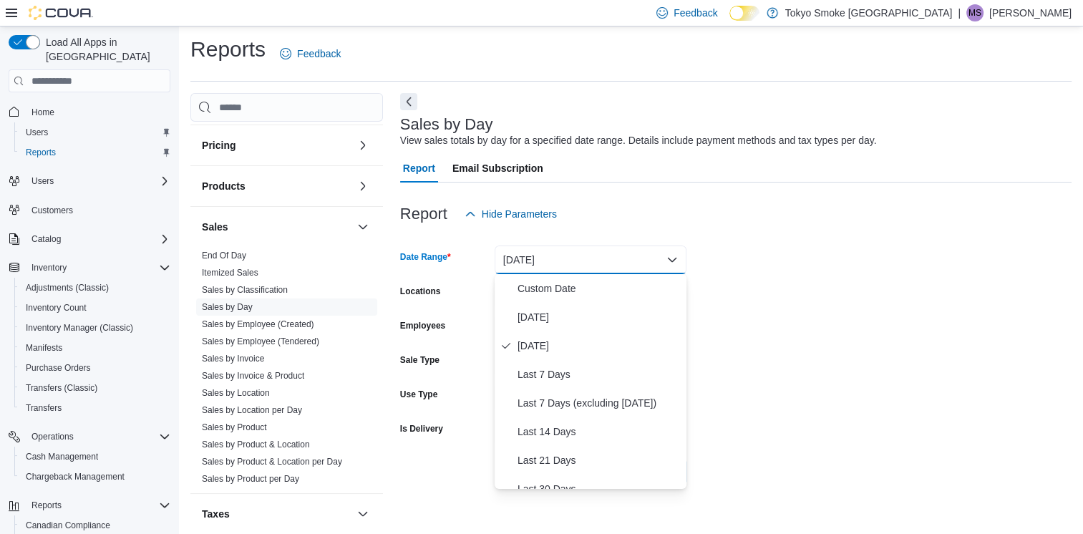
click at [559, 265] on button "Yesterday" at bounding box center [590, 259] width 192 height 29
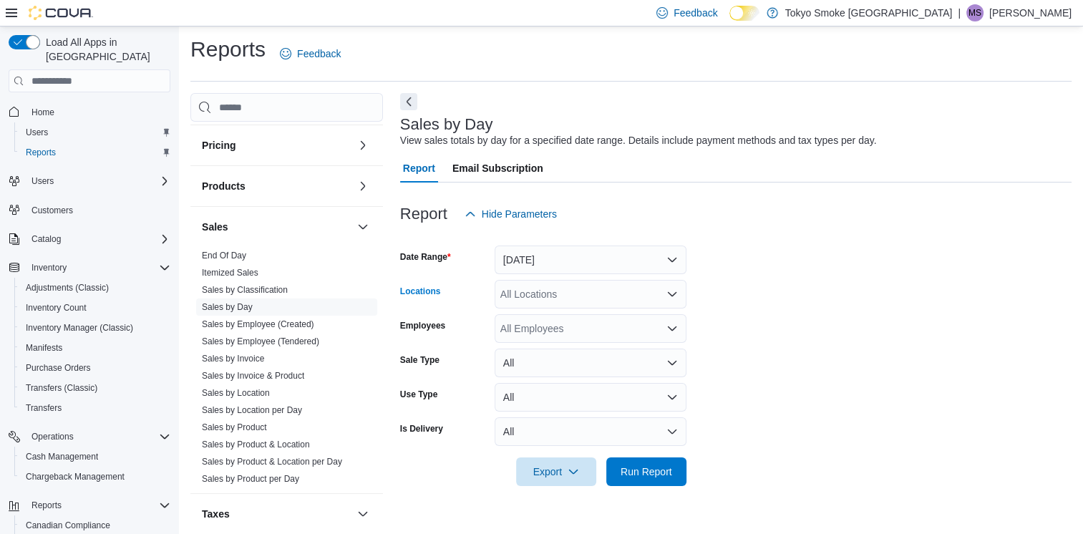
click at [549, 296] on div "All Locations" at bounding box center [590, 294] width 192 height 29
type input "***"
drag, startPoint x: 548, startPoint y: 317, endPoint x: 1049, endPoint y: 303, distance: 501.1
click at [548, 316] on span "[PERSON_NAME] [PERSON_NAME]" at bounding box center [615, 318] width 167 height 14
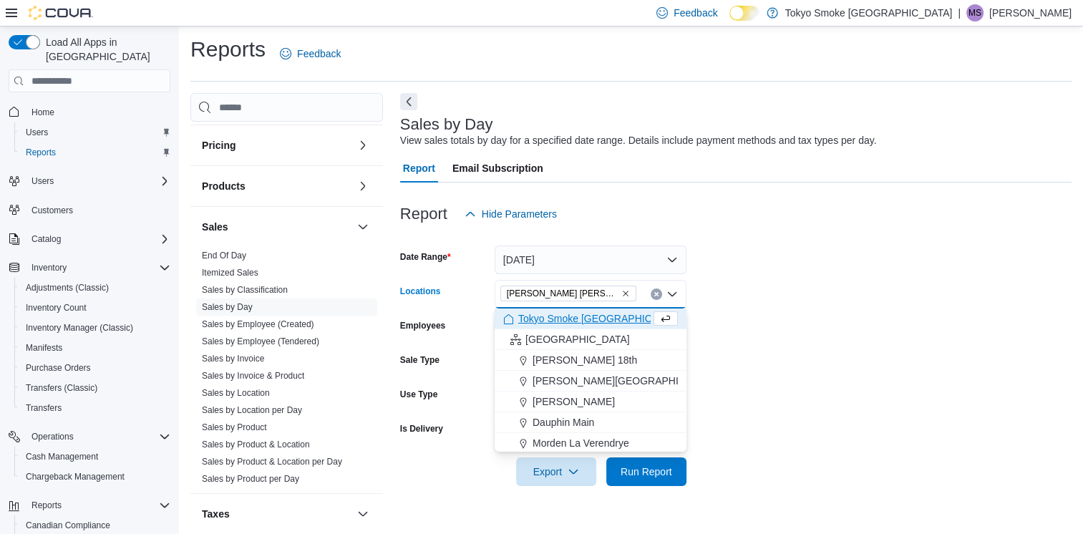
click at [1050, 303] on form "Date Range Yesterday Locations Melville Prince William Combo box. Selected. Mel…" at bounding box center [735, 357] width 671 height 258
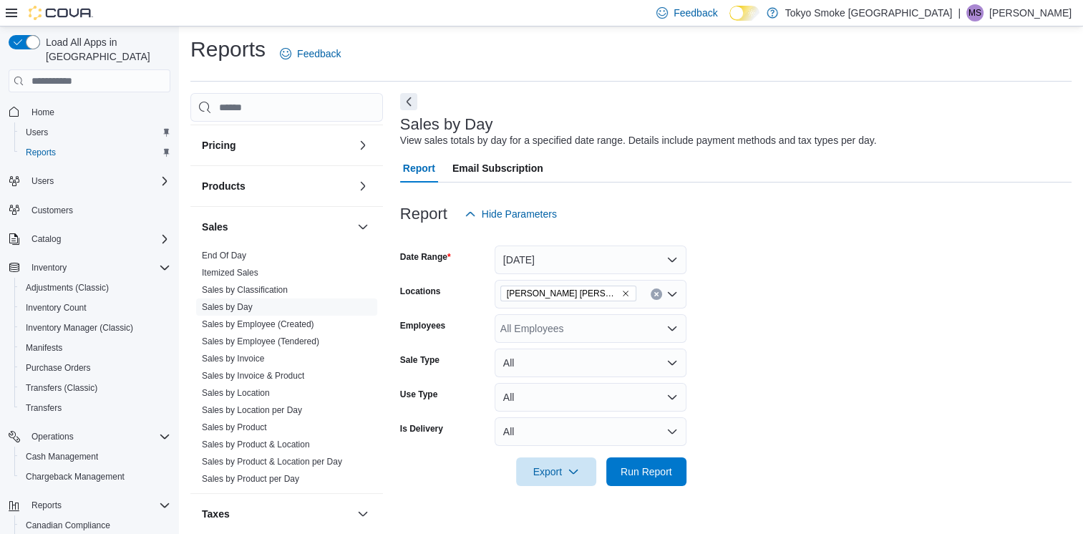
click at [666, 454] on div at bounding box center [735, 451] width 671 height 11
click at [667, 464] on span "Run Report" at bounding box center [646, 471] width 63 height 29
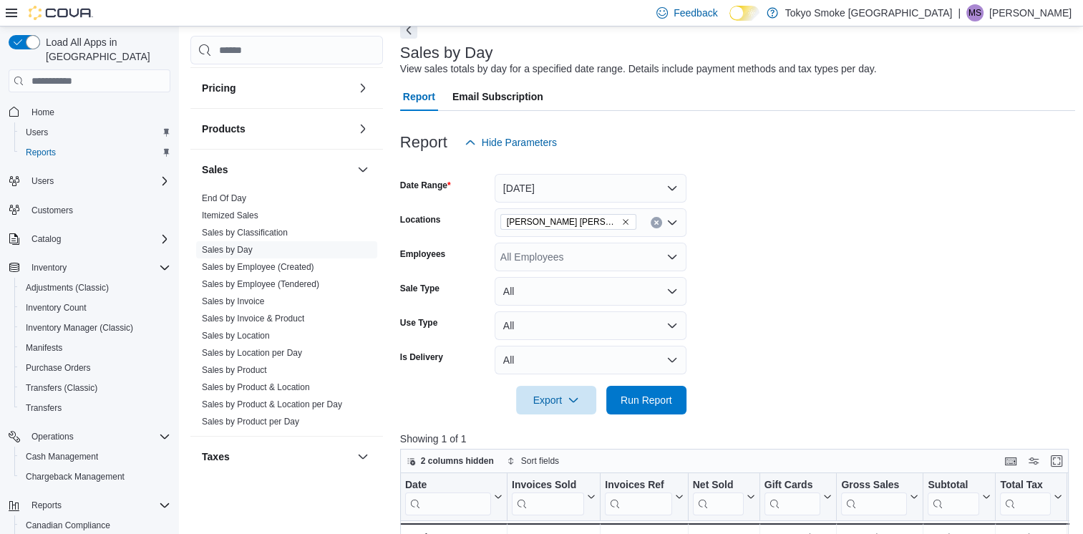
scroll to position [3, 0]
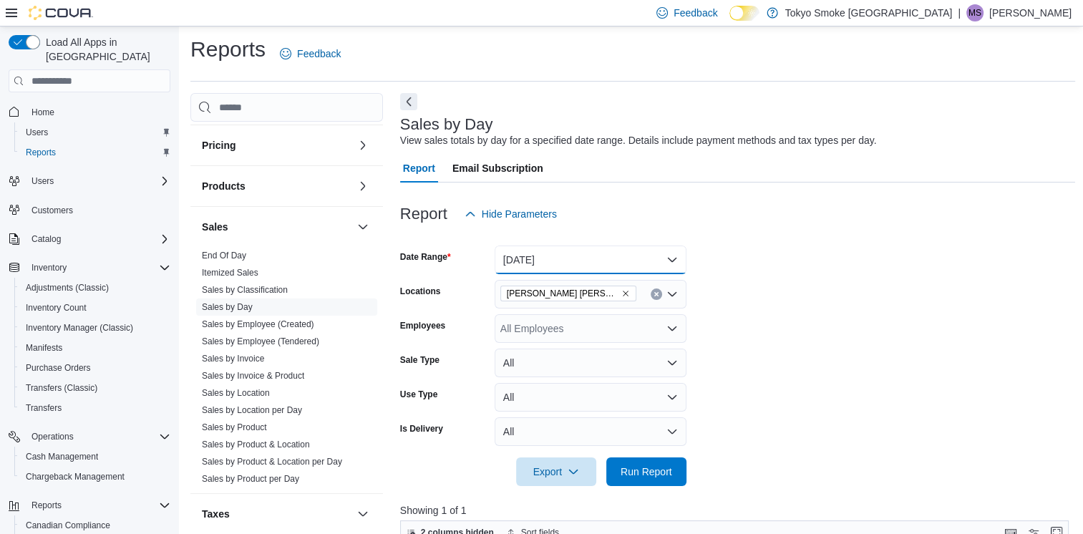
click at [512, 260] on button "Yesterday" at bounding box center [590, 259] width 192 height 29
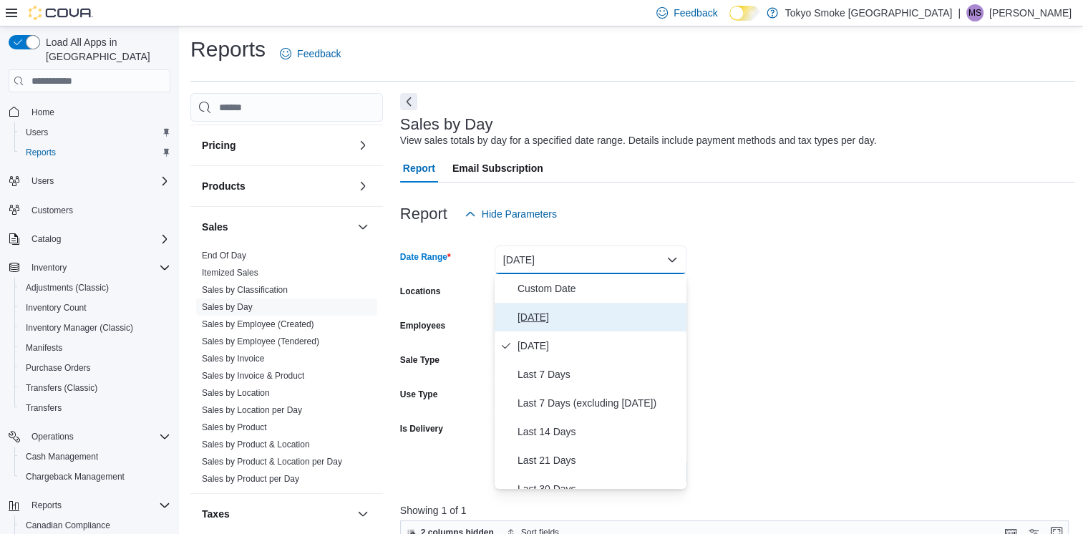
drag, startPoint x: 520, startPoint y: 314, endPoint x: 503, endPoint y: 324, distance: 19.3
click at [503, 324] on button "Today" at bounding box center [590, 317] width 192 height 29
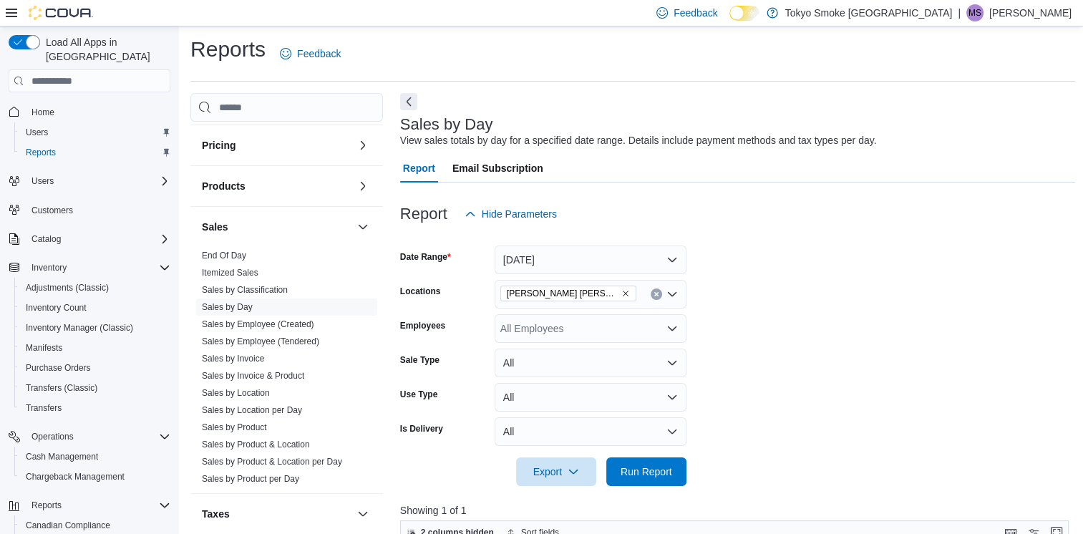
click at [727, 320] on form "Date Range Today Locations Melville Prince William Employees All Employees Sale…" at bounding box center [738, 357] width 676 height 258
click at [657, 468] on span "Run Report" at bounding box center [646, 471] width 52 height 14
